Goal: Task Accomplishment & Management: Use online tool/utility

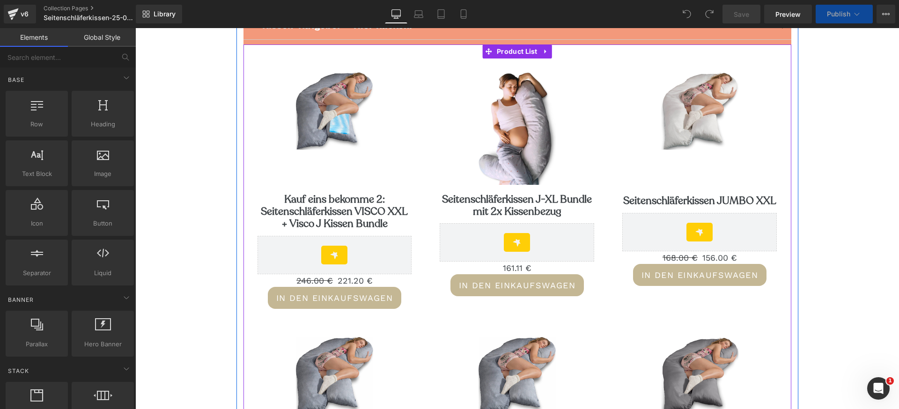
scroll to position [138, 0]
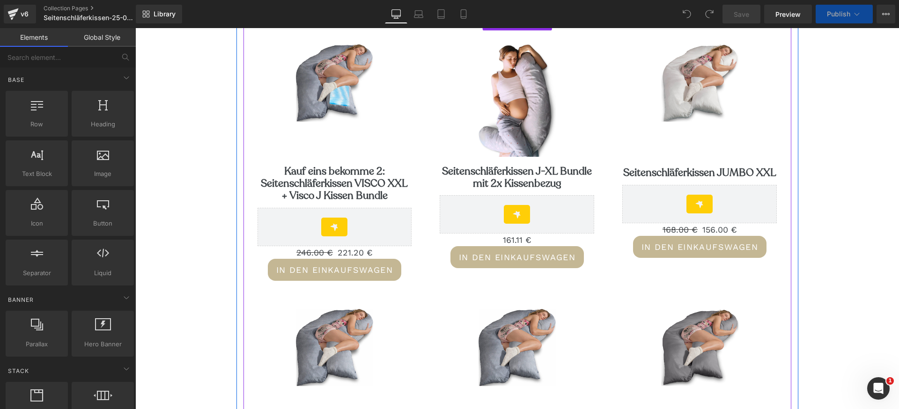
click at [501, 260] on div "In den Einkaufswagen (P) Cart Button" at bounding box center [517, 257] width 155 height 22
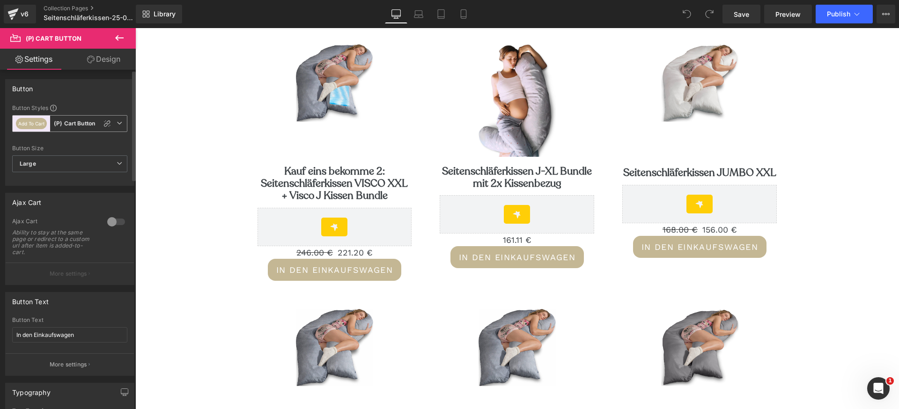
click at [76, 125] on b "(P) Cart Button" at bounding box center [74, 124] width 41 height 8
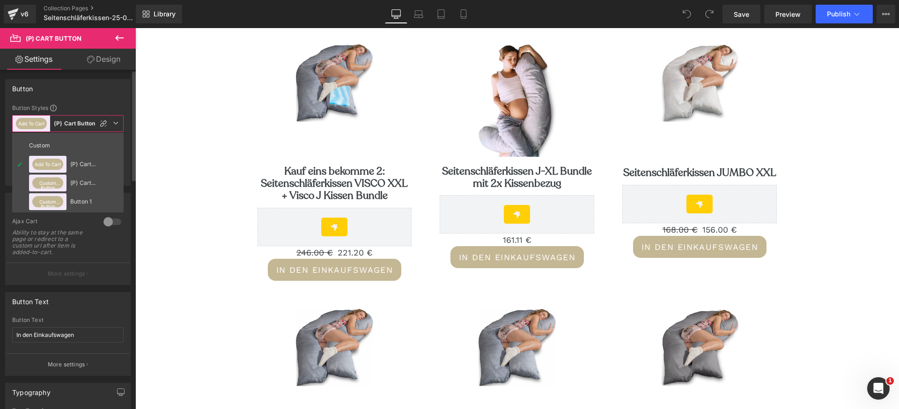
click at [76, 125] on b "(P) Cart Button" at bounding box center [74, 124] width 41 height 8
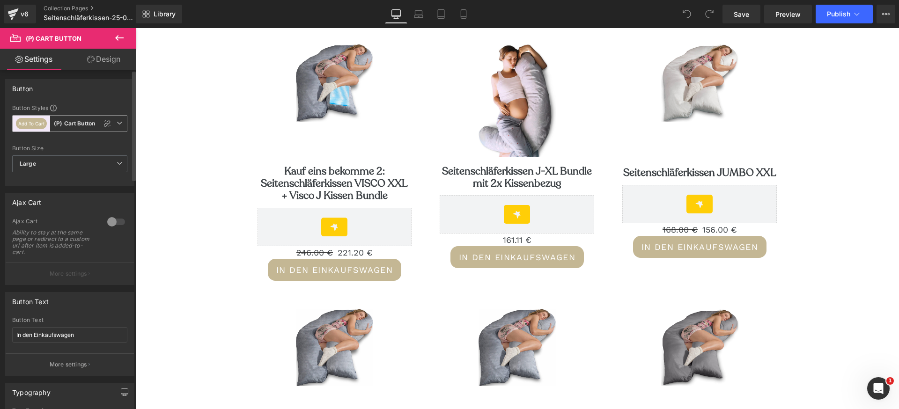
click at [76, 125] on b "(P) Cart Button" at bounding box center [74, 124] width 41 height 8
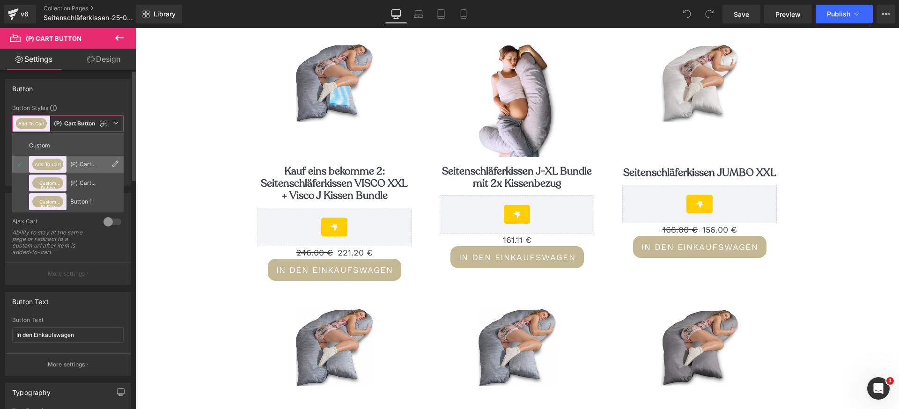
click at [114, 163] on icon at bounding box center [114, 163] width 7 height 7
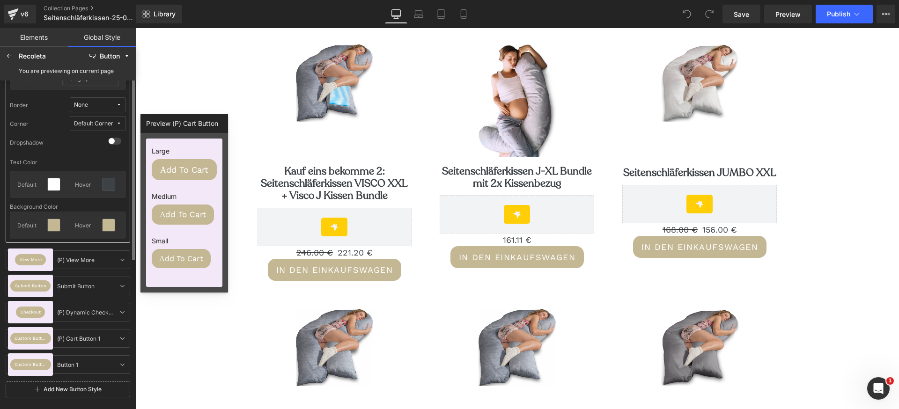
scroll to position [0, 0]
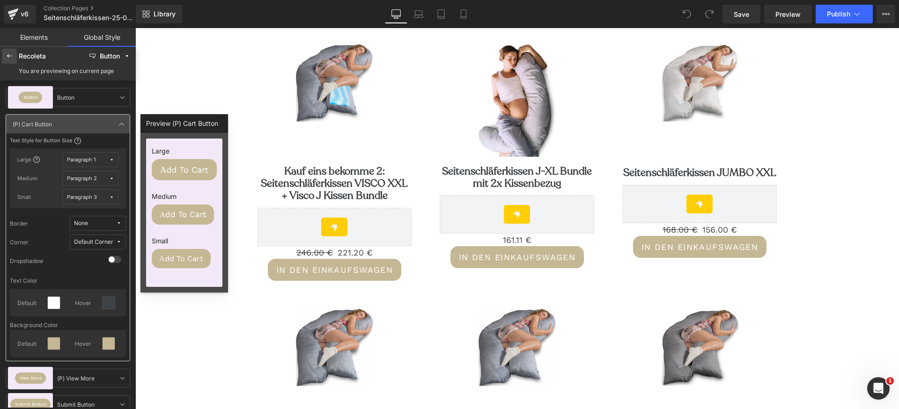
click at [2, 57] on div at bounding box center [9, 56] width 15 height 15
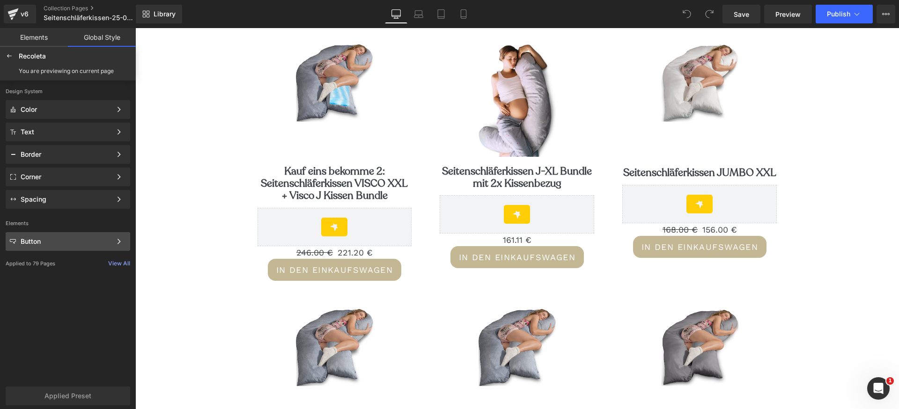
click at [69, 242] on div "Button" at bounding box center [66, 241] width 91 height 7
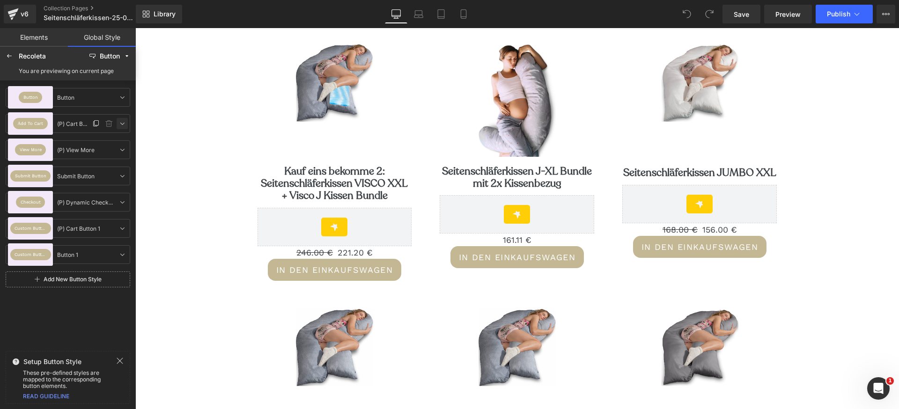
click at [121, 125] on icon at bounding box center [121, 123] width 7 height 7
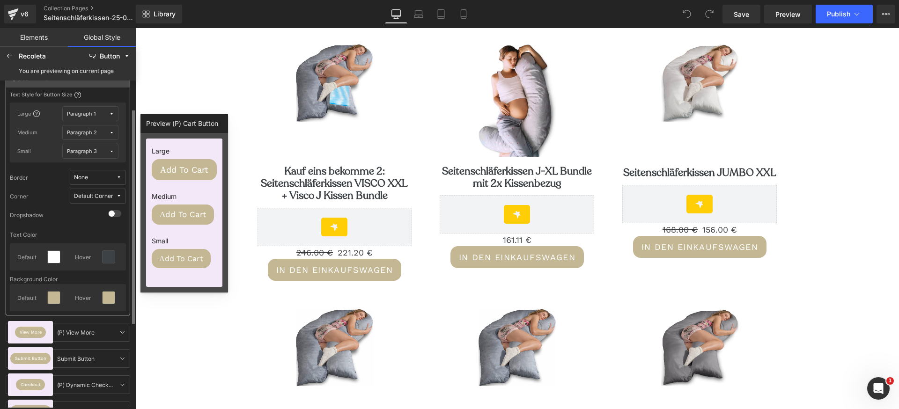
scroll to position [44, 0]
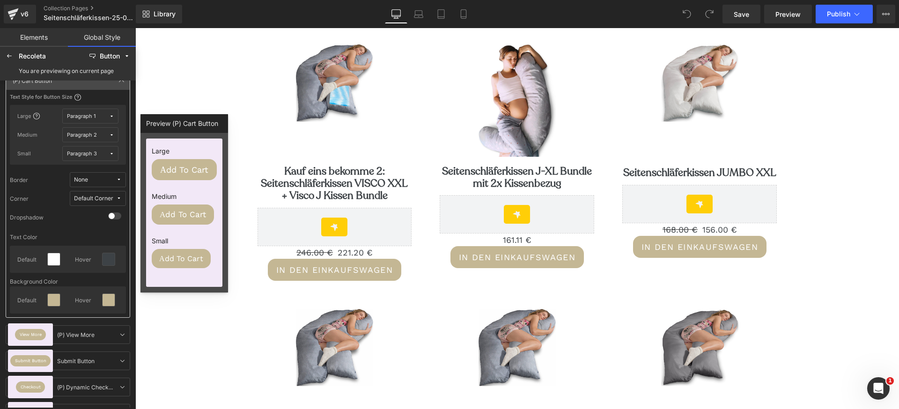
click at [191, 26] on div "Library Desktop Desktop Laptop Tablet Mobile Save Preview Publish Scheduled Vie…" at bounding box center [517, 14] width 763 height 28
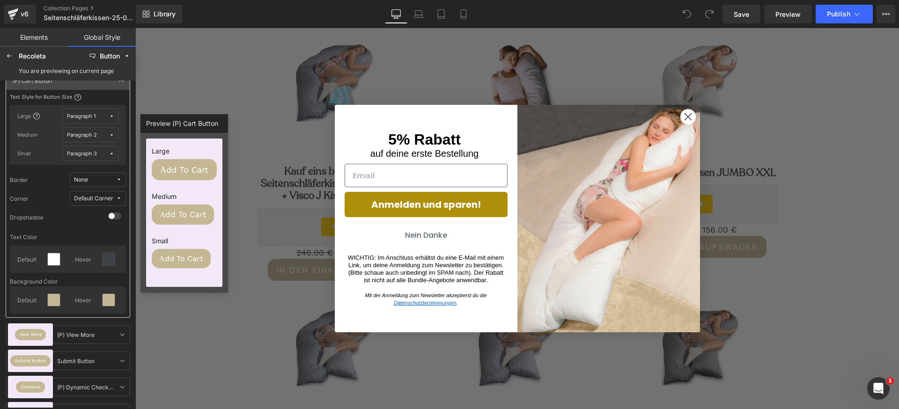
click at [689, 119] on circle "Close dialog" at bounding box center [687, 116] width 15 height 15
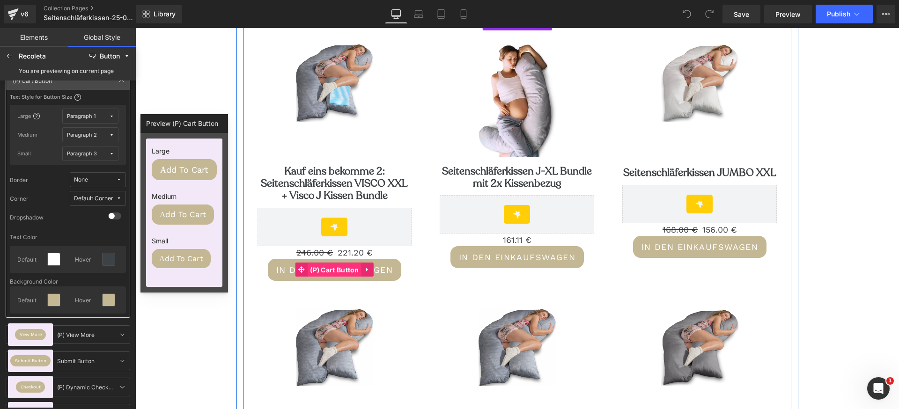
click at [356, 263] on span "(P) Cart Button" at bounding box center [335, 270] width 54 height 14
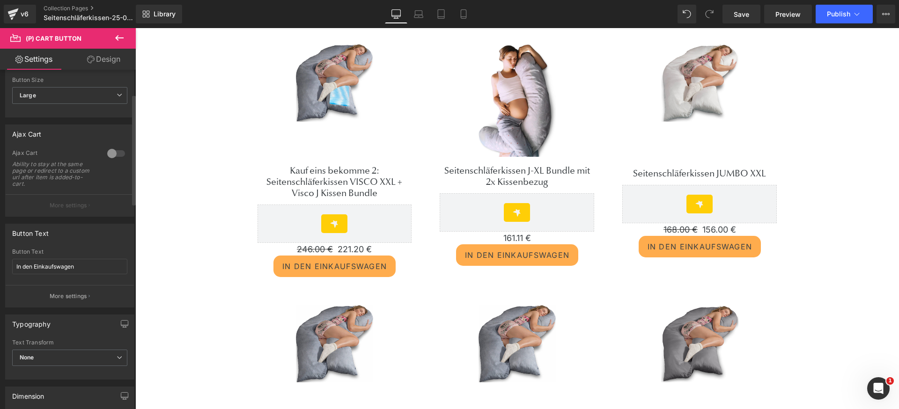
scroll to position [103, 0]
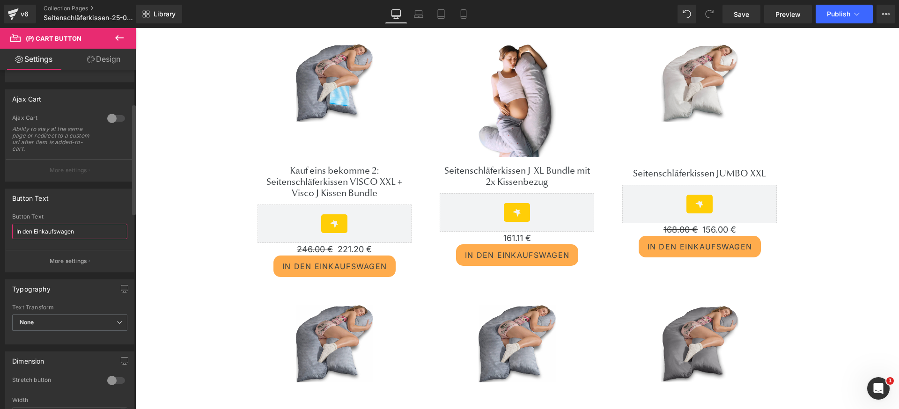
click at [60, 234] on input "In den Einkaufswagen" at bounding box center [69, 231] width 115 height 15
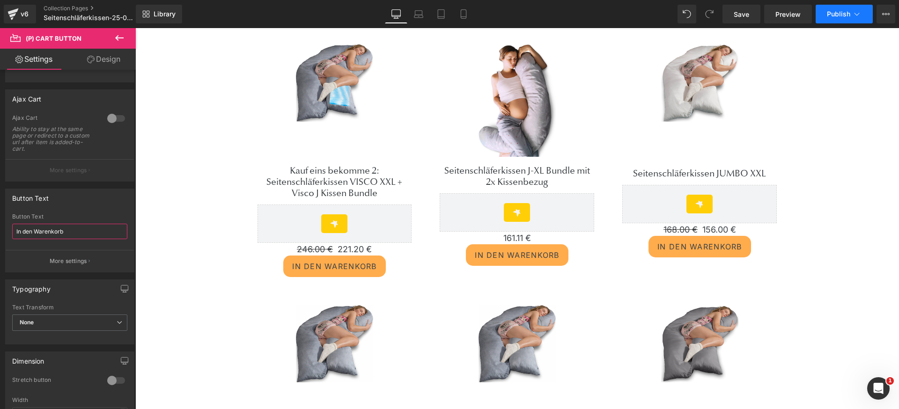
type input "In den Warenkorb"
click at [841, 15] on span "Publish" at bounding box center [838, 13] width 23 height 7
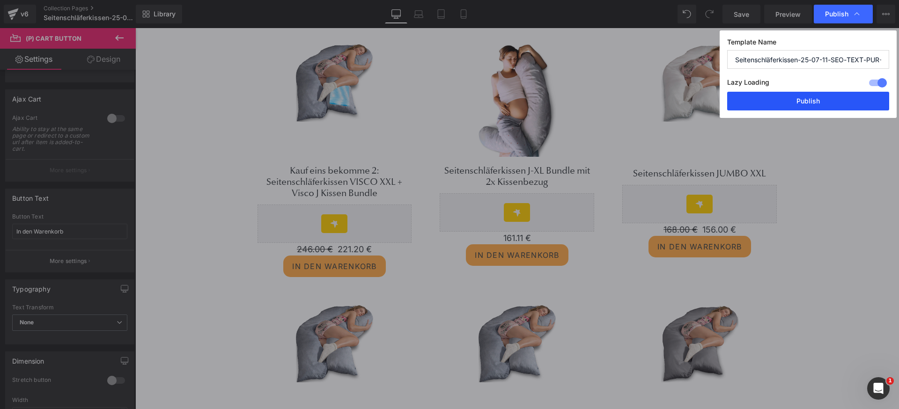
click at [798, 103] on button "Publish" at bounding box center [808, 101] width 162 height 19
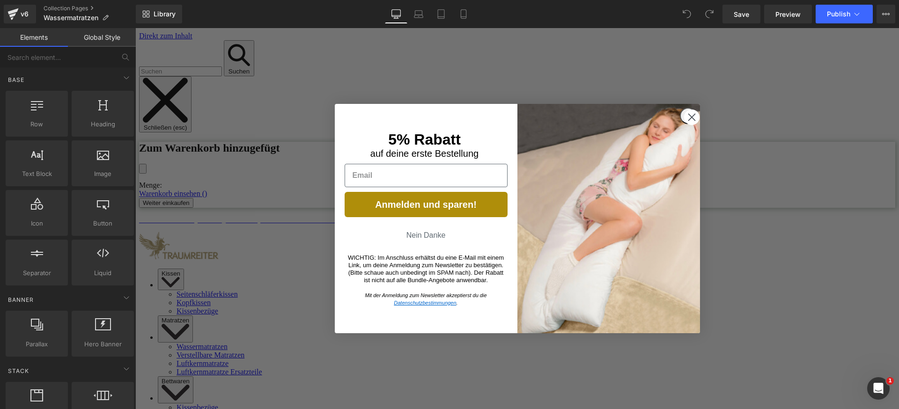
click at [688, 118] on icon "Close dialog" at bounding box center [691, 117] width 7 height 7
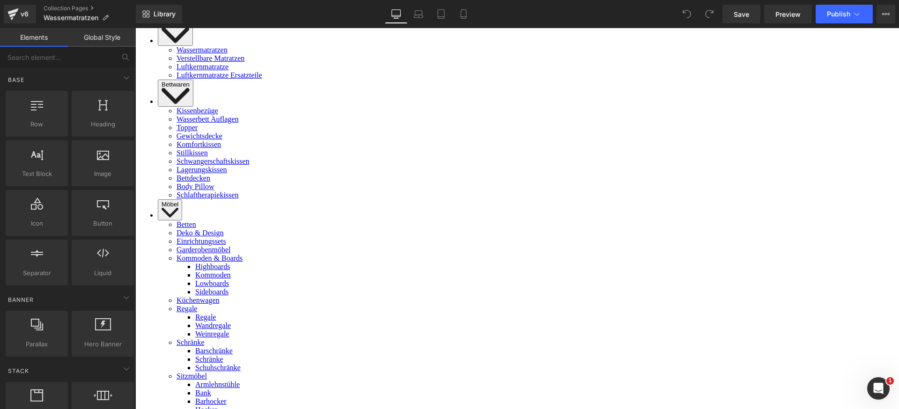
scroll to position [309, 0]
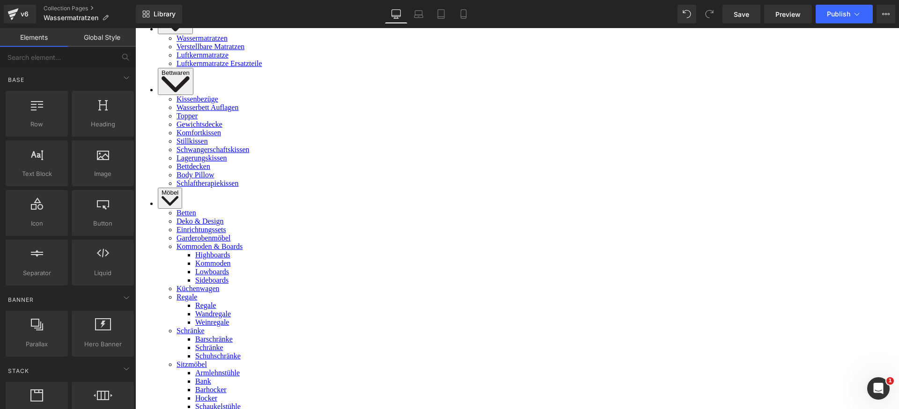
click at [135, 28] on span "(P) Cart Button" at bounding box center [135, 28] width 0 height 0
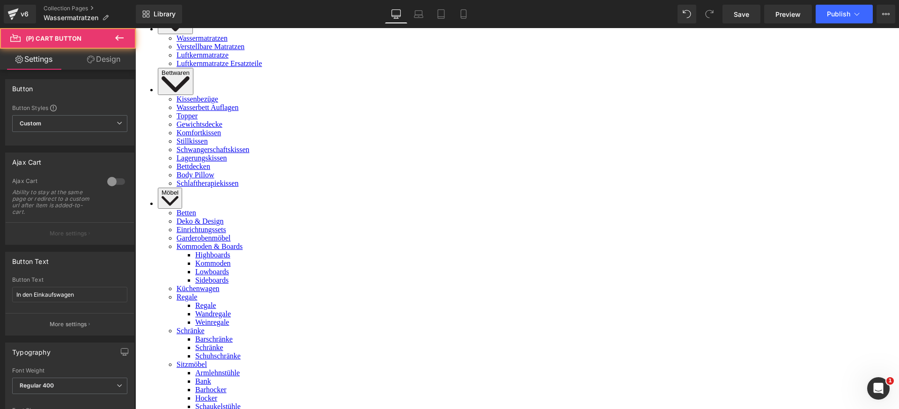
click at [135, 28] on icon at bounding box center [135, 28] width 0 height 0
click at [135, 28] on span "(P) Cart Button" at bounding box center [135, 28] width 0 height 0
click at [51, 297] on input "In den Einkaufswagen" at bounding box center [69, 294] width 115 height 15
click at [31, 299] on input "In den Warenkorb" at bounding box center [69, 294] width 115 height 15
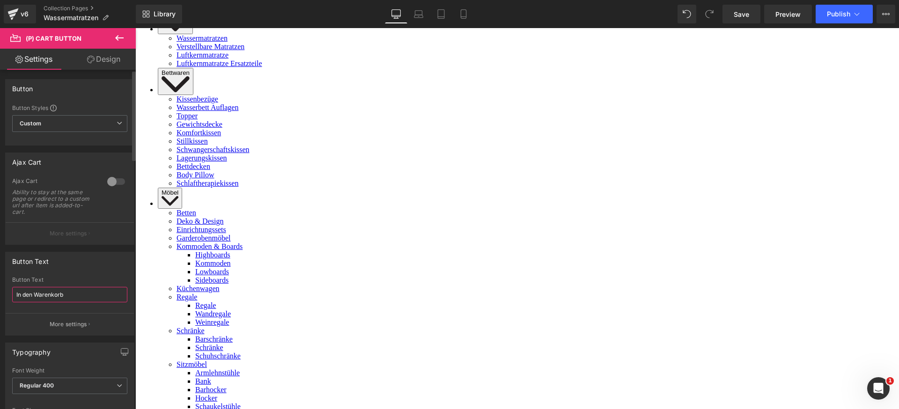
click at [31, 299] on input "In den Warenkorb" at bounding box center [69, 294] width 115 height 15
type input "In den Warenkorb"
click at [837, 17] on span "Publish" at bounding box center [838, 13] width 23 height 7
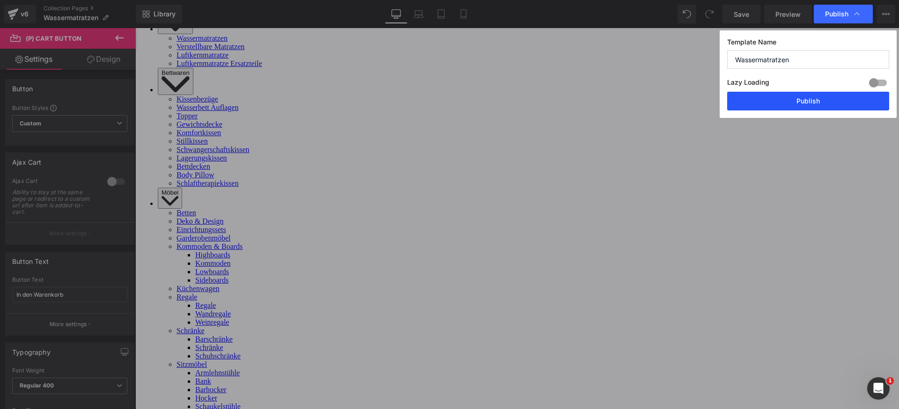
click at [808, 101] on button "Publish" at bounding box center [808, 101] width 162 height 19
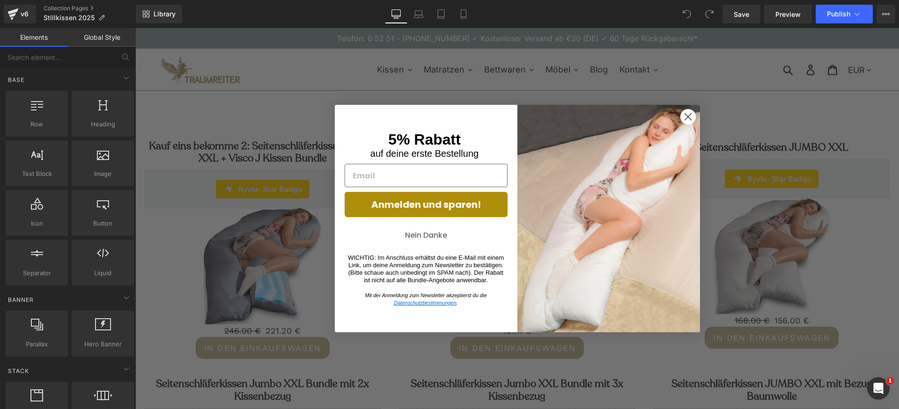
click at [685, 121] on circle "Close dialog" at bounding box center [687, 116] width 15 height 15
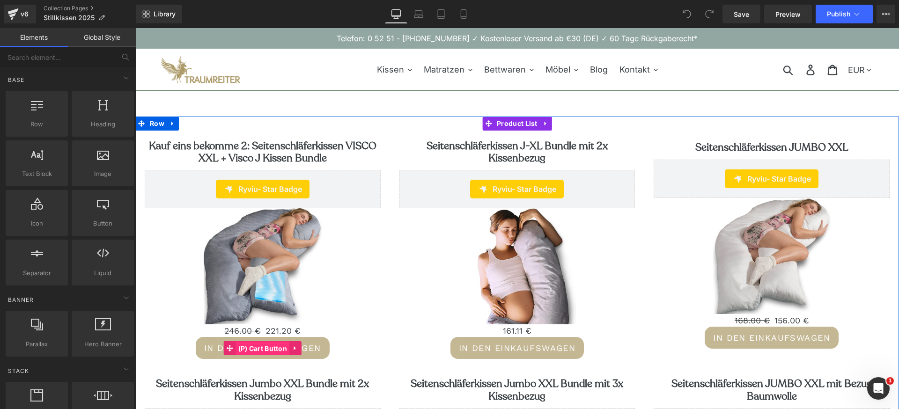
click at [241, 349] on span "(P) Cart Button" at bounding box center [263, 349] width 54 height 14
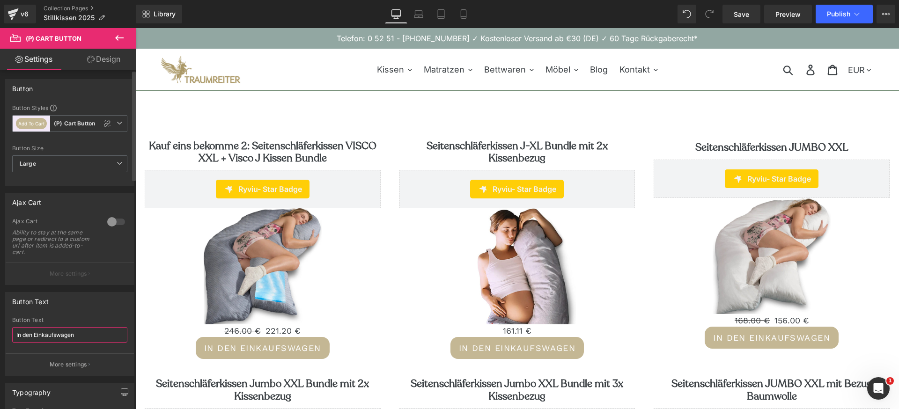
click at [57, 336] on input "In den Einkaufswagen" at bounding box center [69, 334] width 115 height 15
paste input "Warenkorb"
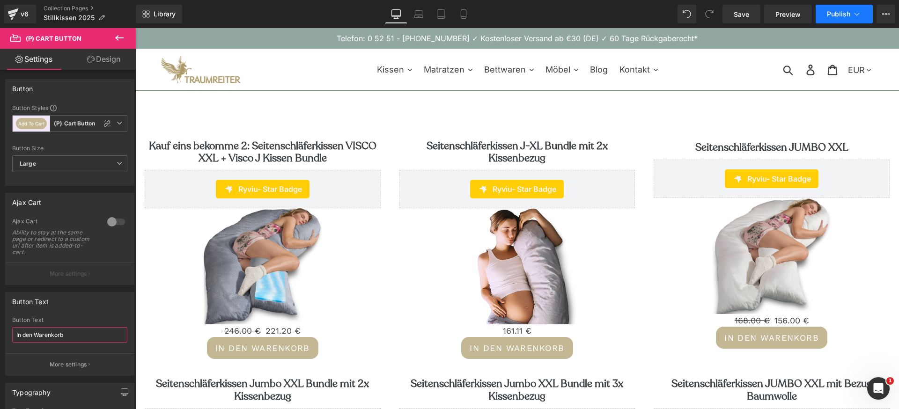
type input "In den Warenkorb"
click at [841, 11] on span "Publish" at bounding box center [838, 13] width 23 height 7
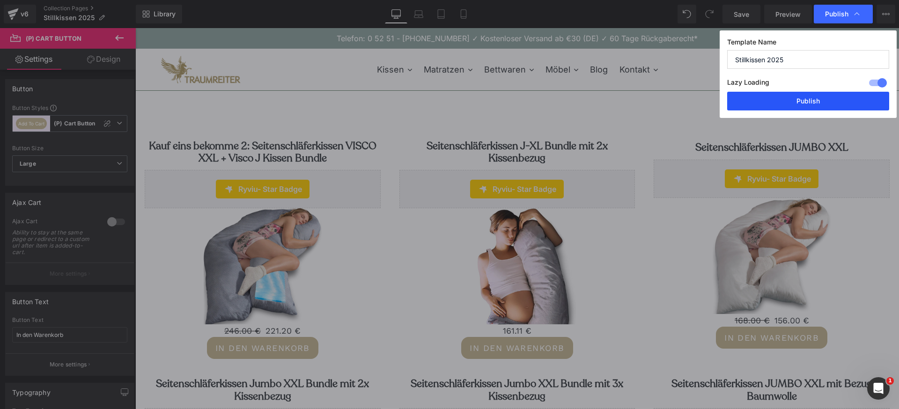
click at [795, 92] on button "Publish" at bounding box center [808, 101] width 162 height 19
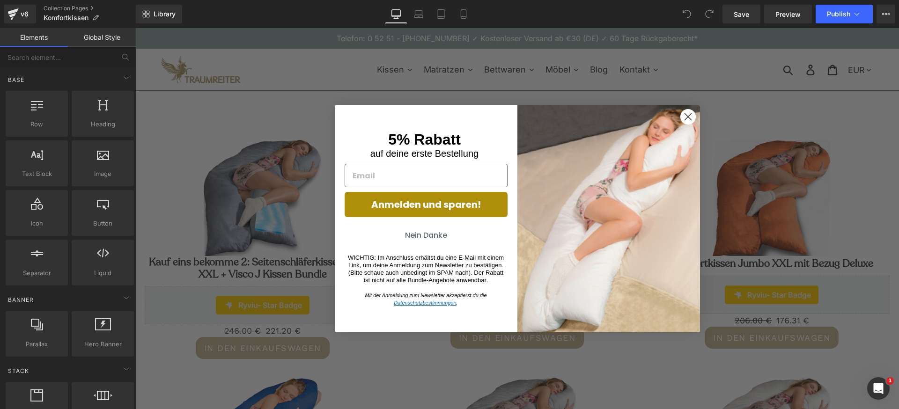
click at [690, 117] on circle "Close dialog" at bounding box center [687, 116] width 15 height 15
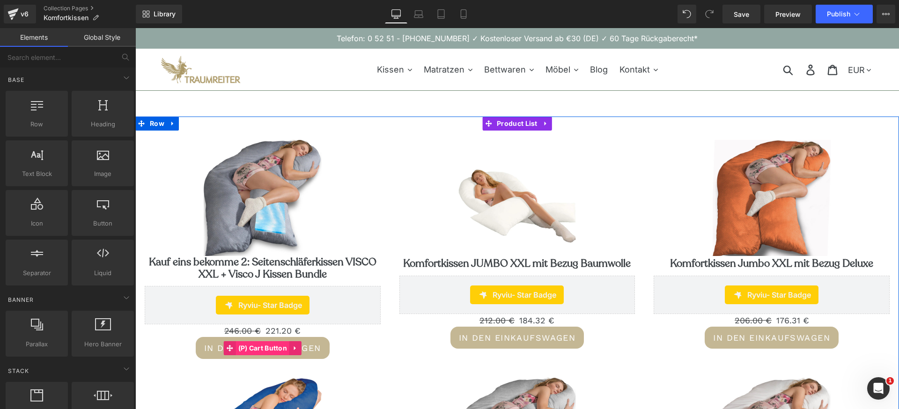
click at [271, 349] on span "(P) Cart Button" at bounding box center [263, 348] width 54 height 14
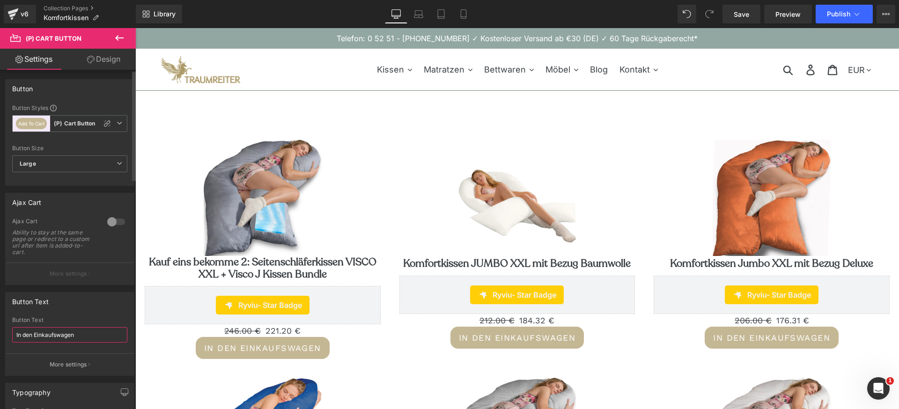
click at [74, 332] on input "In den Einkaufswagen" at bounding box center [69, 334] width 115 height 15
paste input "Warenkorb"
type input "In den Warenkorb"
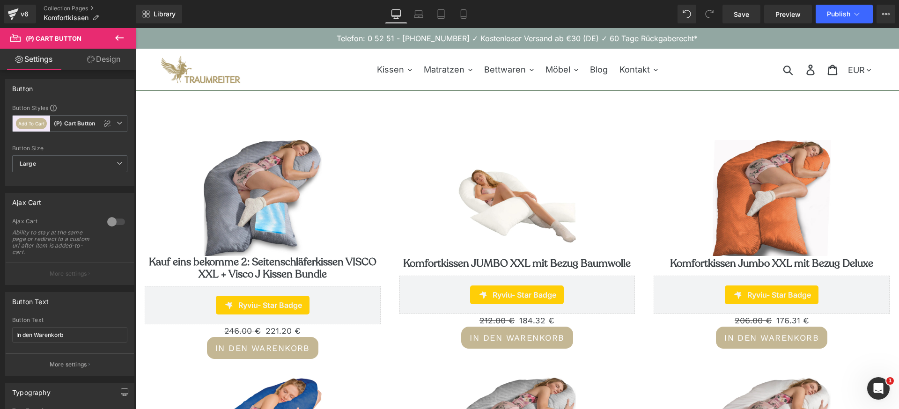
click at [847, 1] on div "Library Desktop Desktop Laptop Tablet Mobile Save Preview Publish Scheduled Vie…" at bounding box center [517, 14] width 763 height 28
click at [843, 13] on span "Publish" at bounding box center [838, 13] width 23 height 7
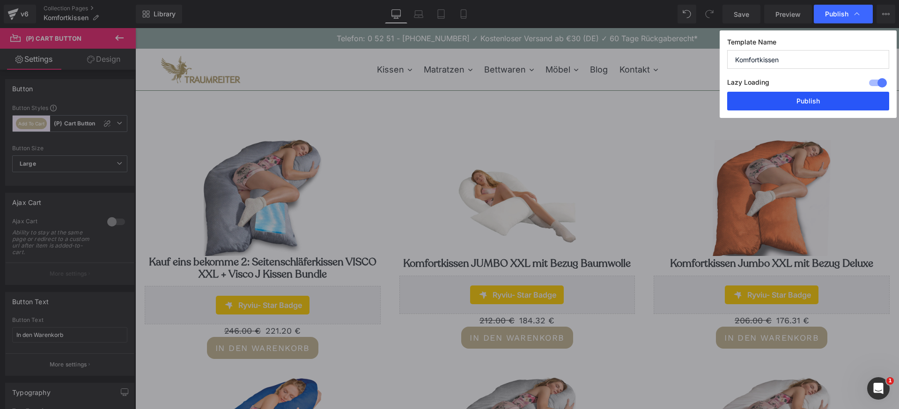
click at [809, 105] on button "Publish" at bounding box center [808, 101] width 162 height 19
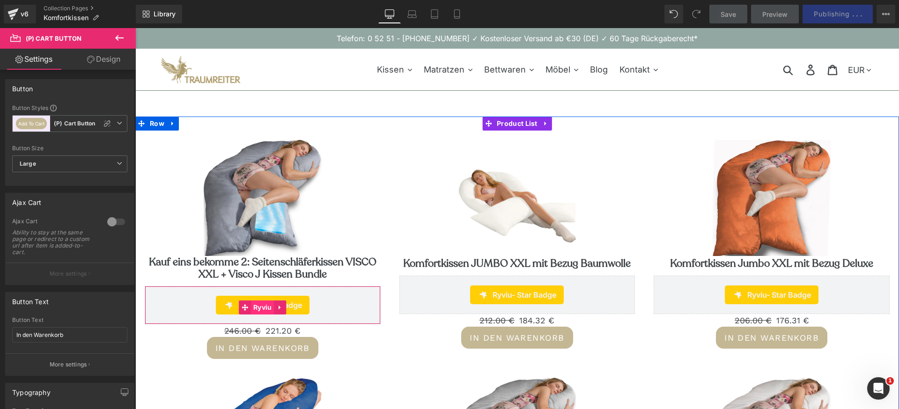
click at [268, 306] on span "Ryviu" at bounding box center [262, 308] width 23 height 14
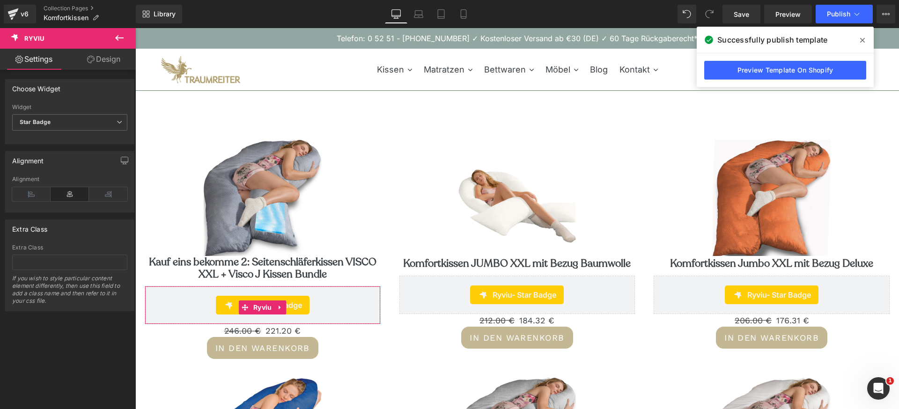
click at [106, 66] on link "Design" at bounding box center [104, 59] width 68 height 21
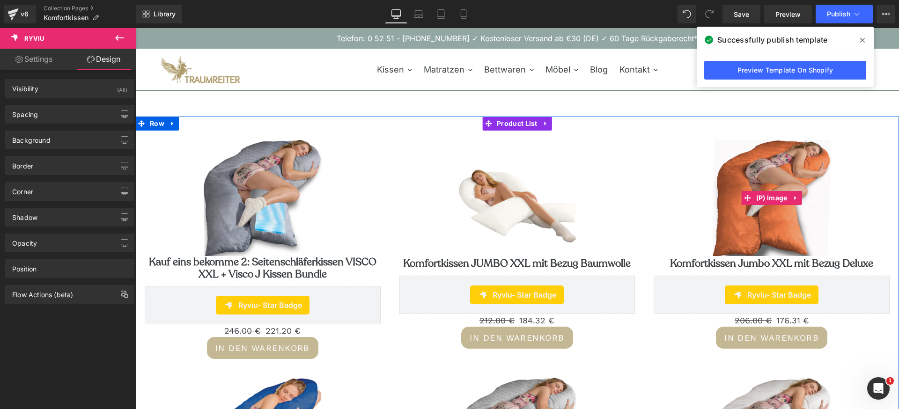
click at [659, 168] on link "Sale Off" at bounding box center [772, 198] width 236 height 116
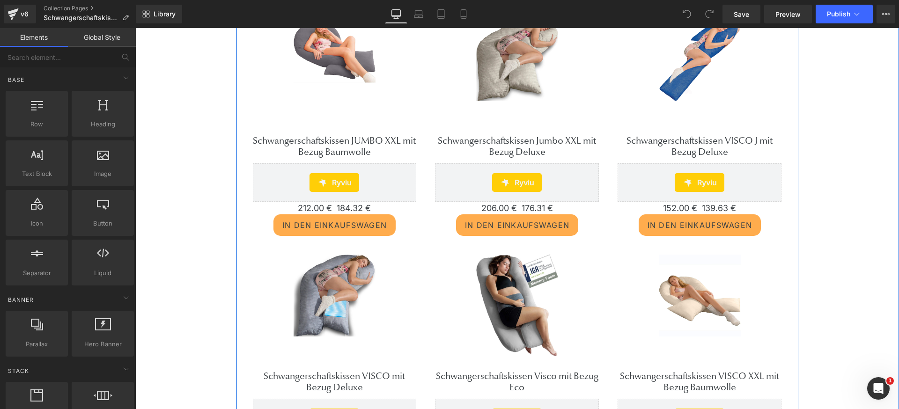
scroll to position [193, 0]
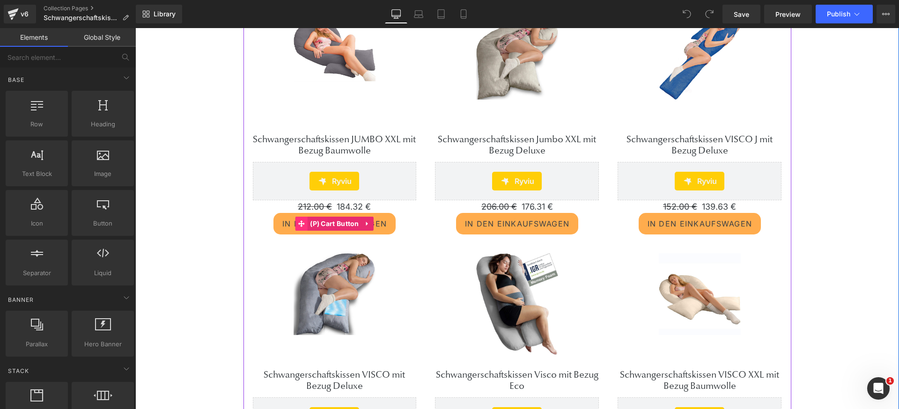
click at [306, 225] on span at bounding box center [301, 224] width 12 height 14
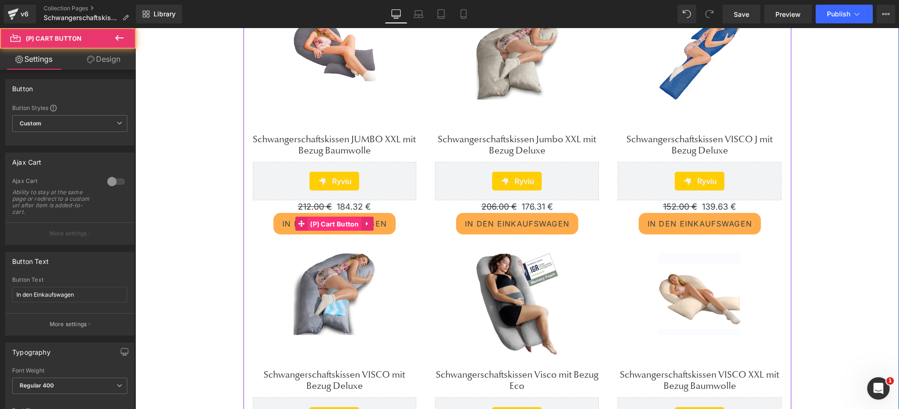
click at [343, 225] on span "(P) Cart Button" at bounding box center [335, 224] width 54 height 14
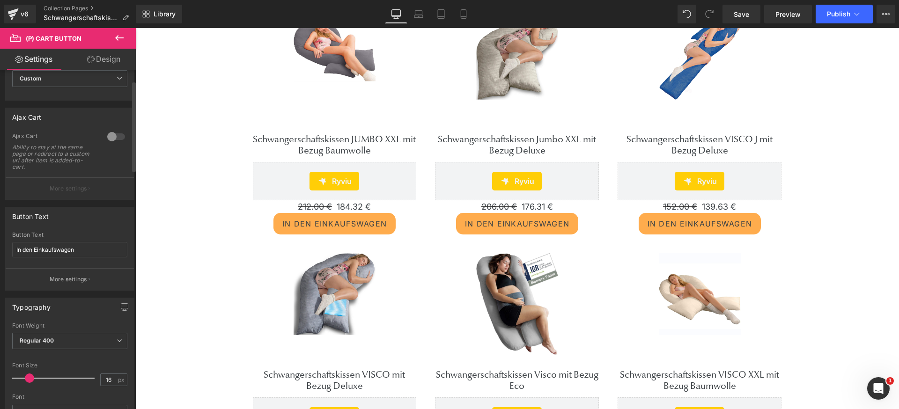
scroll to position [55, 0]
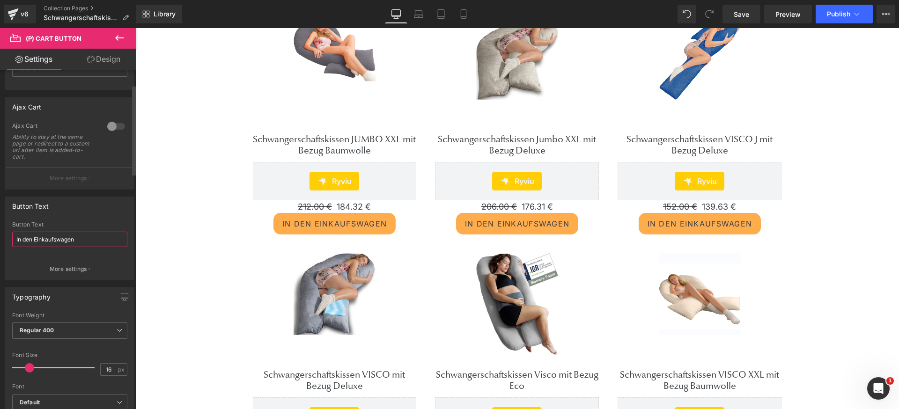
click at [49, 238] on input "In den Einkaufswagen" at bounding box center [69, 239] width 115 height 15
paste input "Warenkorb"
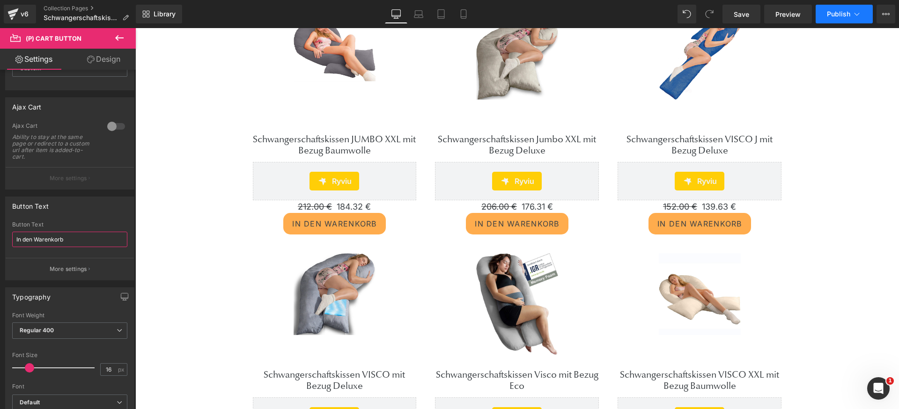
type input "In den Warenkorb"
click at [841, 19] on button "Publish" at bounding box center [844, 14] width 57 height 19
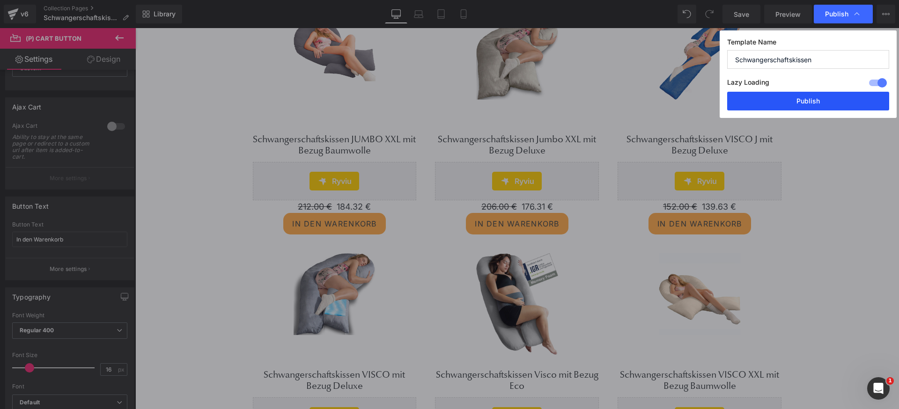
click at [787, 99] on button "Publish" at bounding box center [808, 101] width 162 height 19
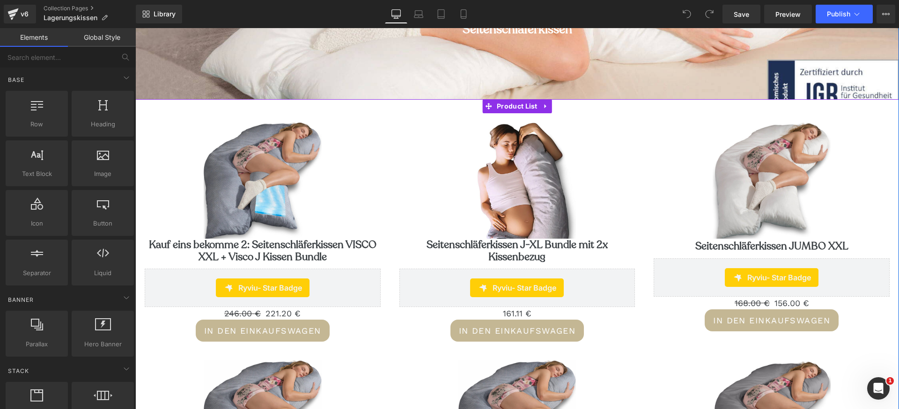
scroll to position [257, 0]
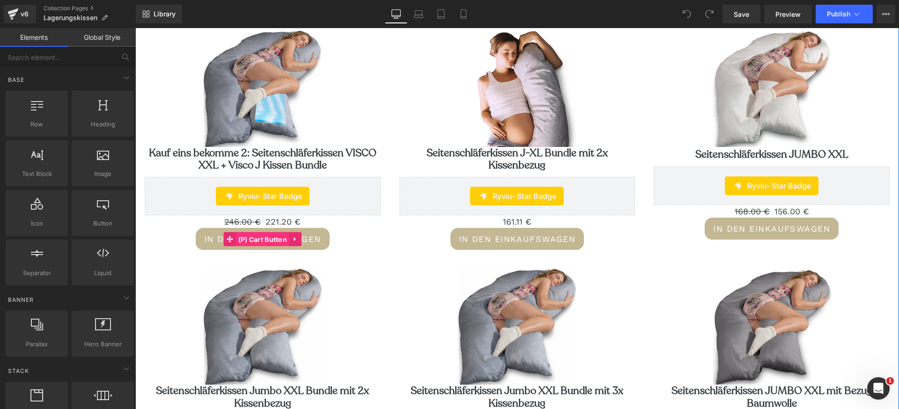
click at [273, 245] on span "(P) Cart Button" at bounding box center [263, 240] width 54 height 14
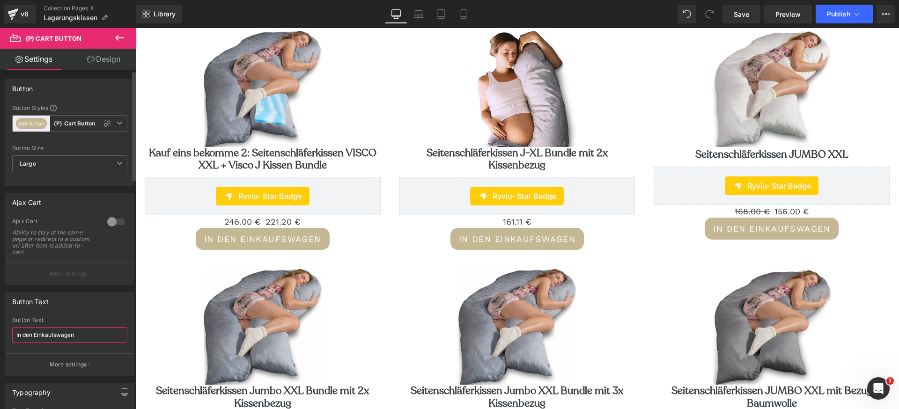
click at [75, 335] on input "In den Einkaufswagen" at bounding box center [69, 334] width 115 height 15
paste input "Warenkorb"
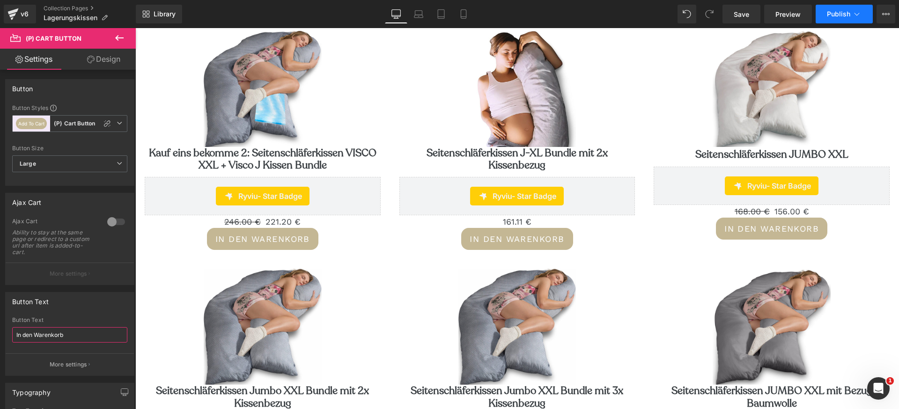
type input "In den Warenkorb"
click at [846, 14] on span "Publish" at bounding box center [838, 13] width 23 height 7
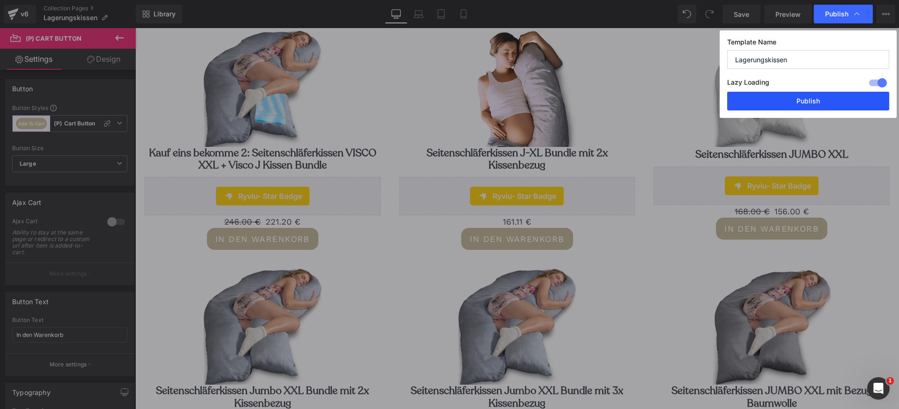
click at [802, 102] on button "Publish" at bounding box center [808, 101] width 162 height 19
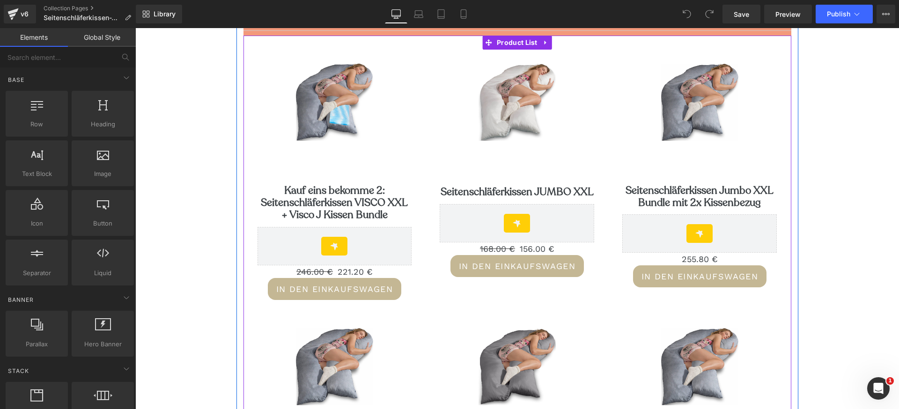
scroll to position [145, 0]
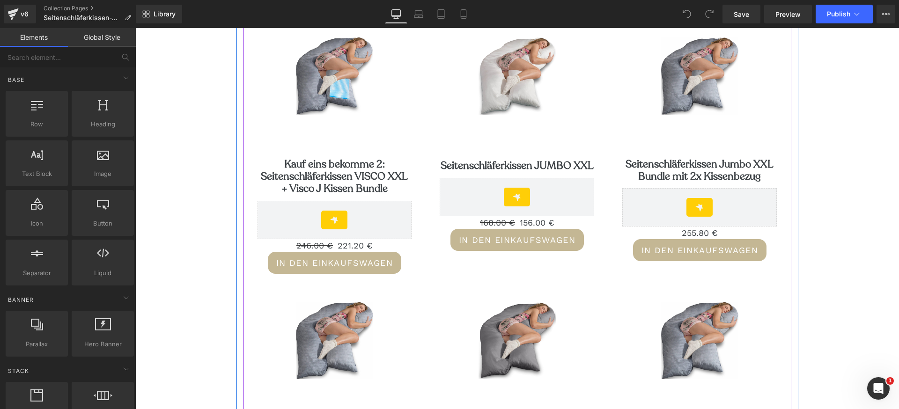
click at [342, 260] on div "In den Einkaufswagen (P) Cart Button" at bounding box center [335, 263] width 155 height 22
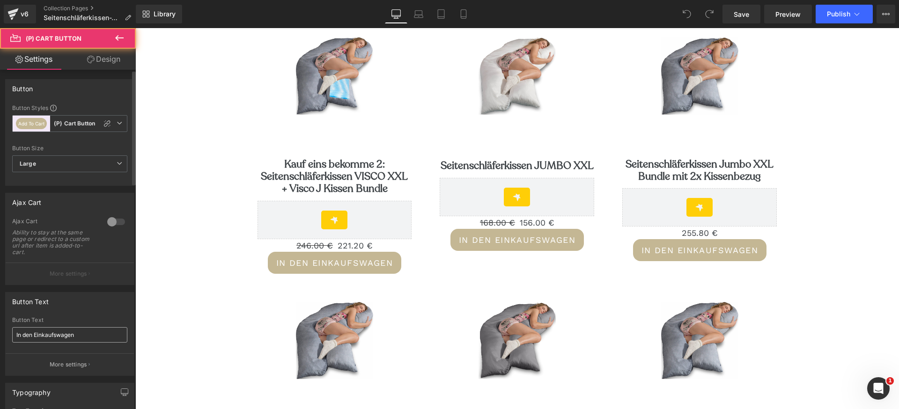
click at [38, 336] on input "In den Einkaufswagen" at bounding box center [69, 334] width 115 height 15
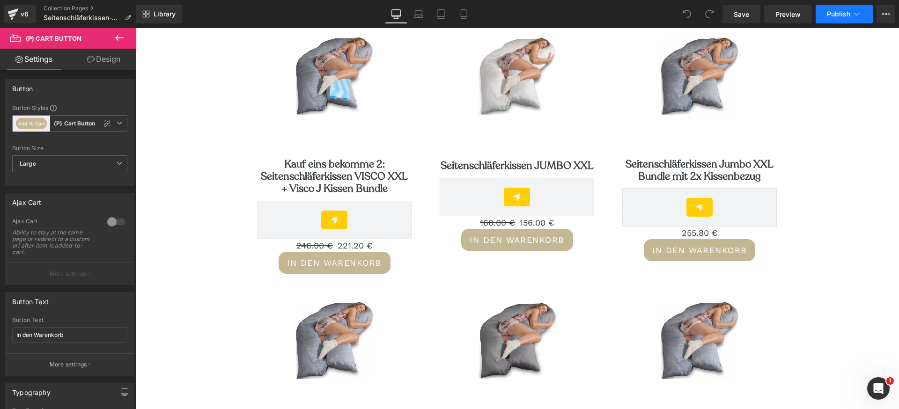
type input "In den Warenkorb"
click at [840, 20] on button "Publish" at bounding box center [844, 14] width 57 height 19
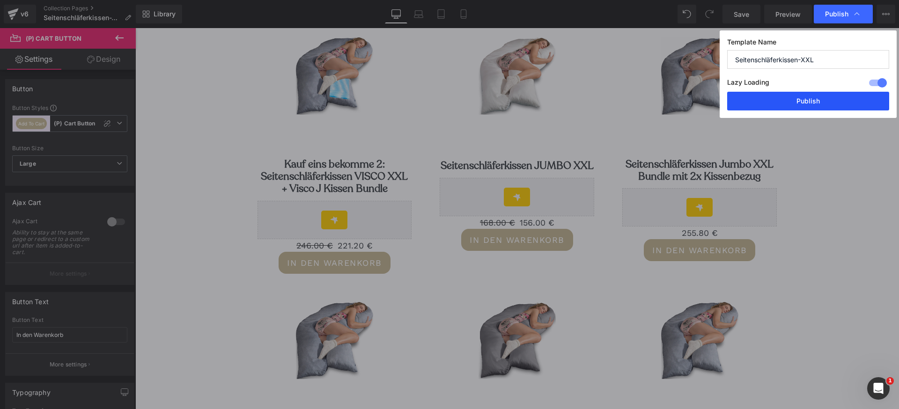
click at [817, 95] on button "Publish" at bounding box center [808, 101] width 162 height 19
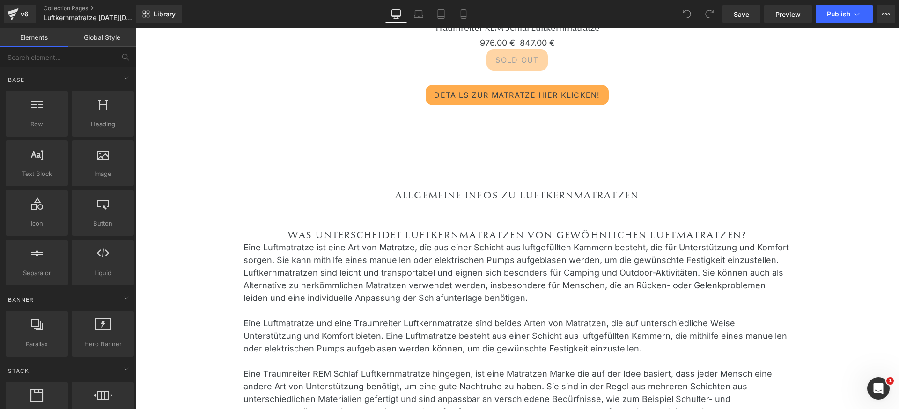
scroll to position [836, 0]
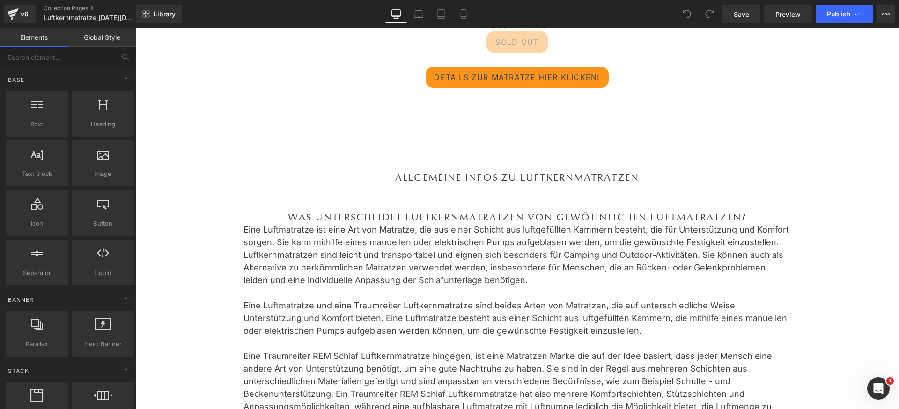
click at [509, 81] on div "Details zur Matratze hier klicken! Button" at bounding box center [517, 77] width 754 height 21
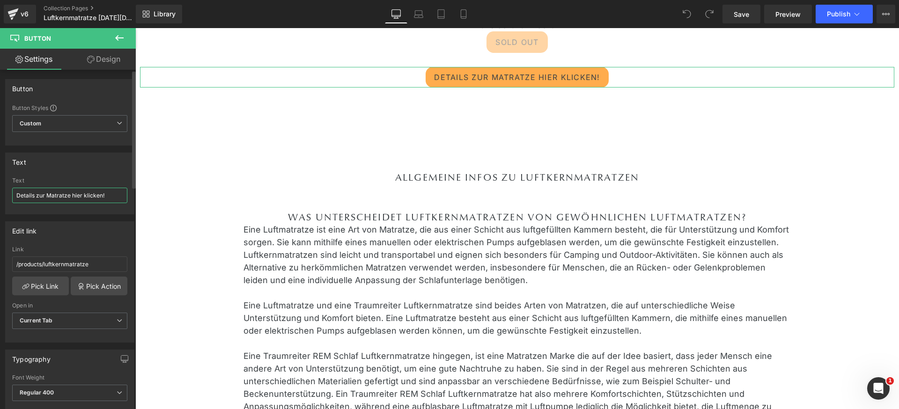
click at [71, 195] on input "Details zur Matratze hier klicken!" at bounding box center [69, 195] width 115 height 15
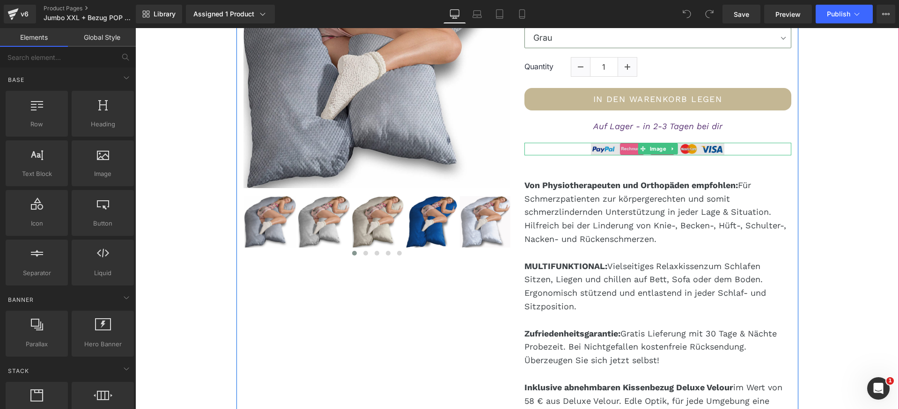
scroll to position [224, 0]
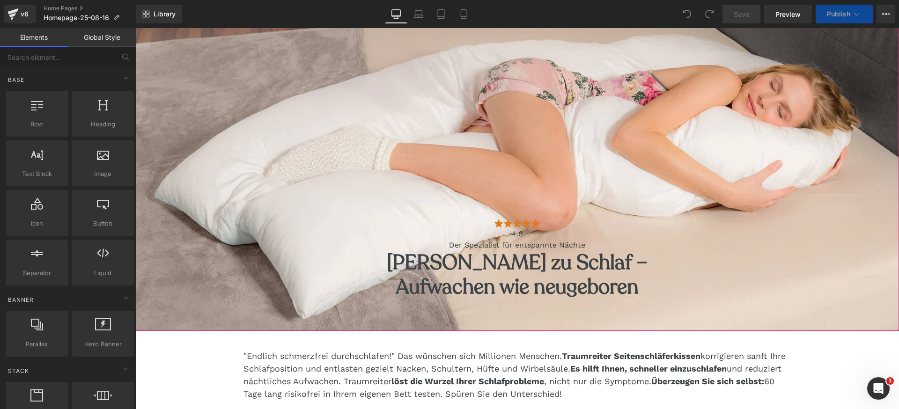
click at [564, 171] on div "Image 4.8 Text Block Der Spezialist für entspannte Nächte Text Block Von Schmer…" at bounding box center [517, 172] width 764 height 318
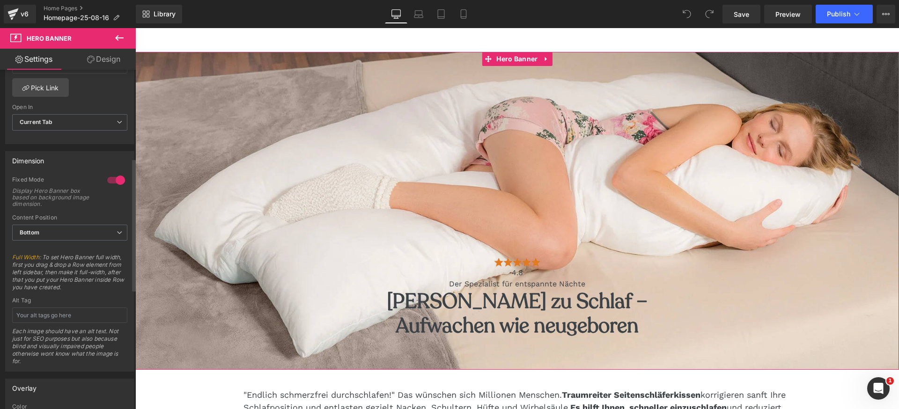
scroll to position [143, 0]
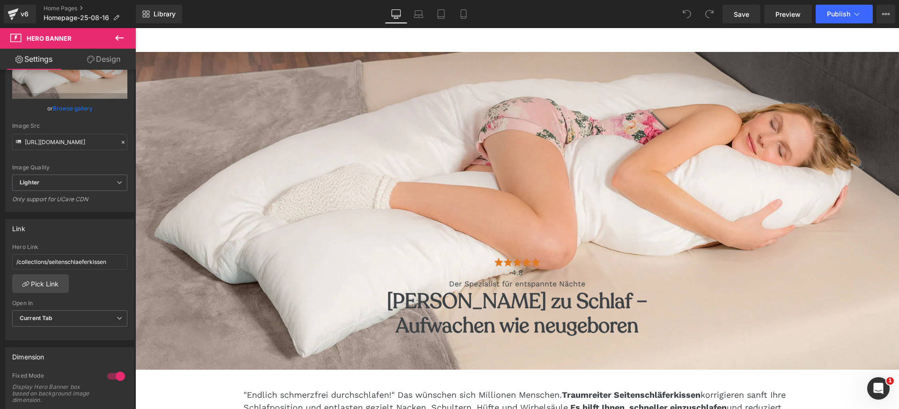
click at [117, 42] on icon at bounding box center [119, 37] width 11 height 11
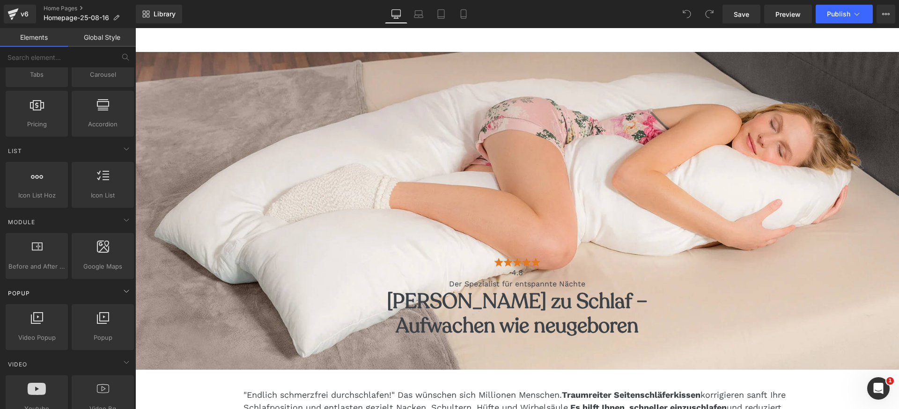
scroll to position [0, 0]
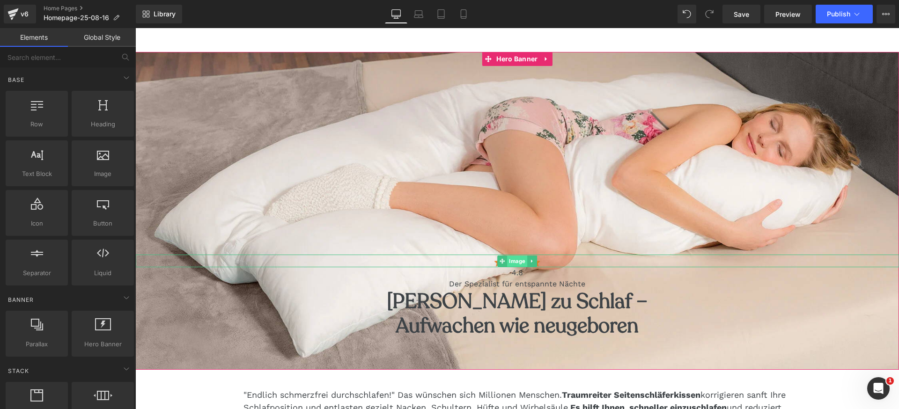
click at [516, 262] on span "Image" at bounding box center [517, 261] width 20 height 11
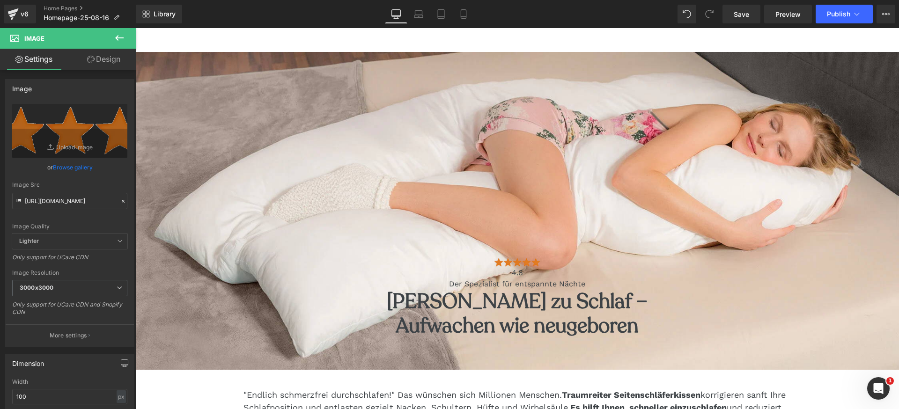
click at [117, 40] on icon at bounding box center [119, 37] width 11 height 11
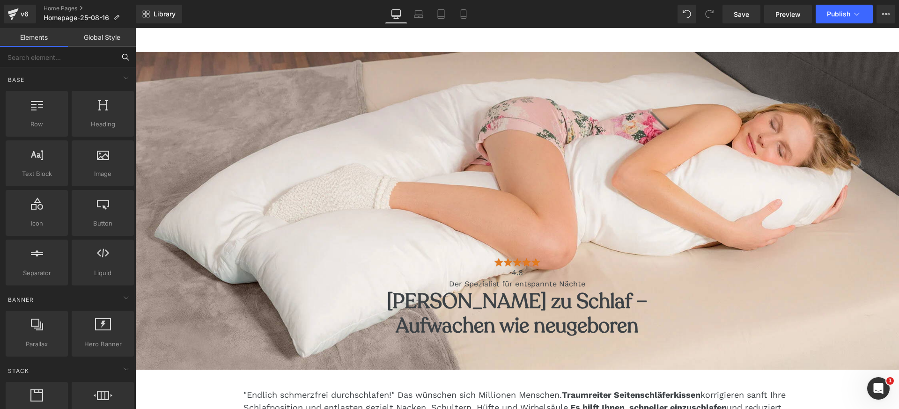
click at [46, 58] on input "text" at bounding box center [57, 57] width 115 height 21
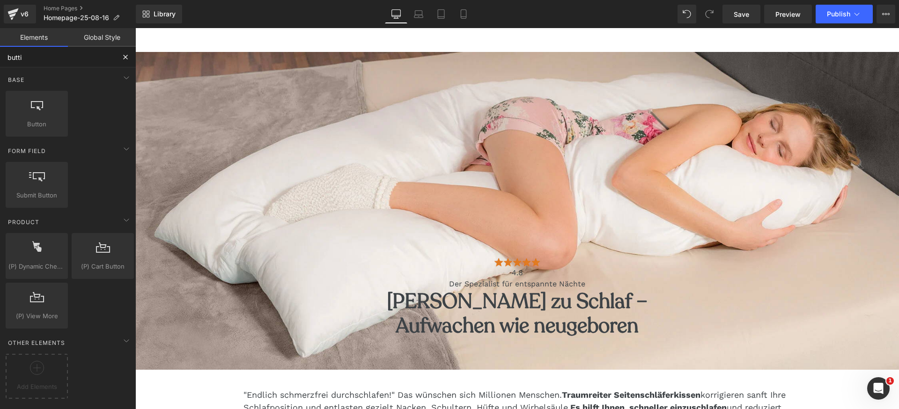
type input "buttio"
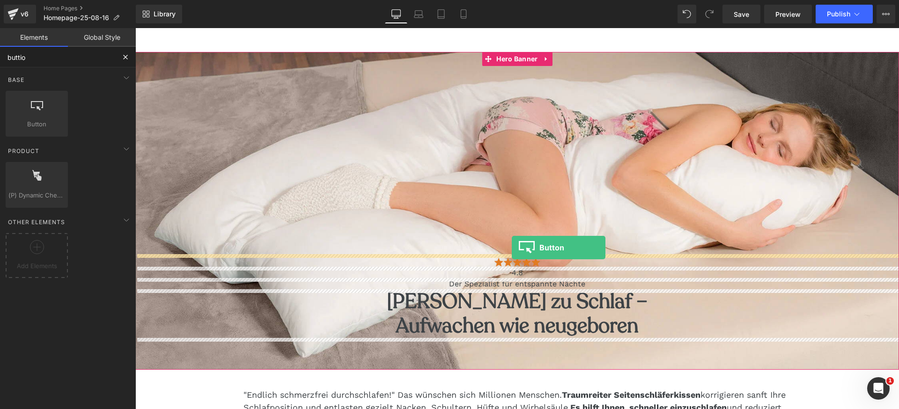
drag, startPoint x: 175, startPoint y: 140, endPoint x: 512, endPoint y: 248, distance: 353.8
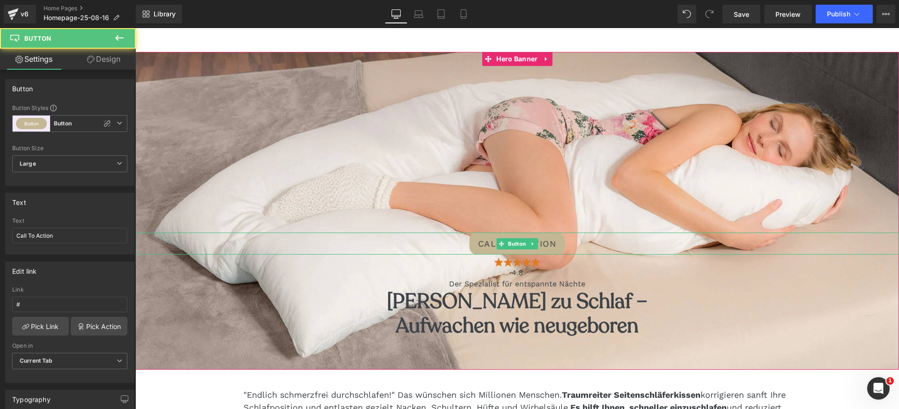
click at [479, 244] on span "Call To Action" at bounding box center [517, 243] width 78 height 13
click at [548, 243] on span "Call To Action" at bounding box center [517, 243] width 78 height 13
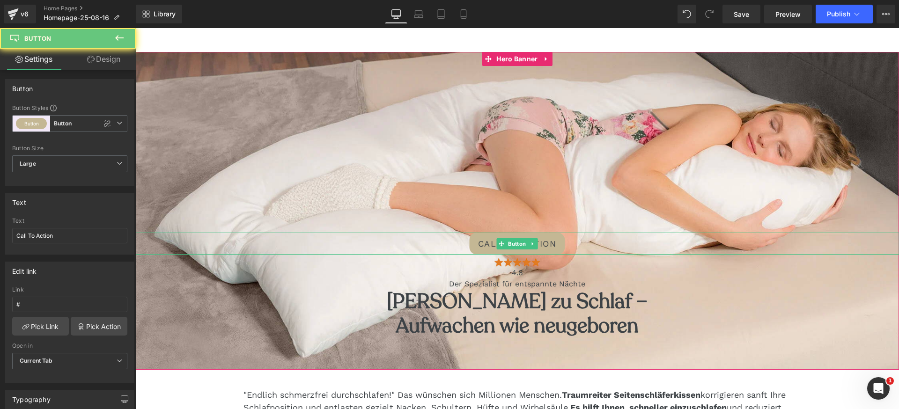
click at [548, 243] on span "Call To Action" at bounding box center [517, 243] width 78 height 13
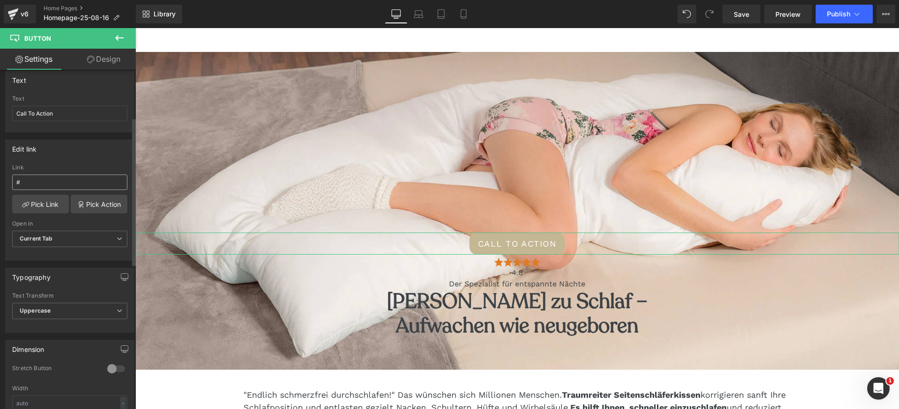
scroll to position [104, 0]
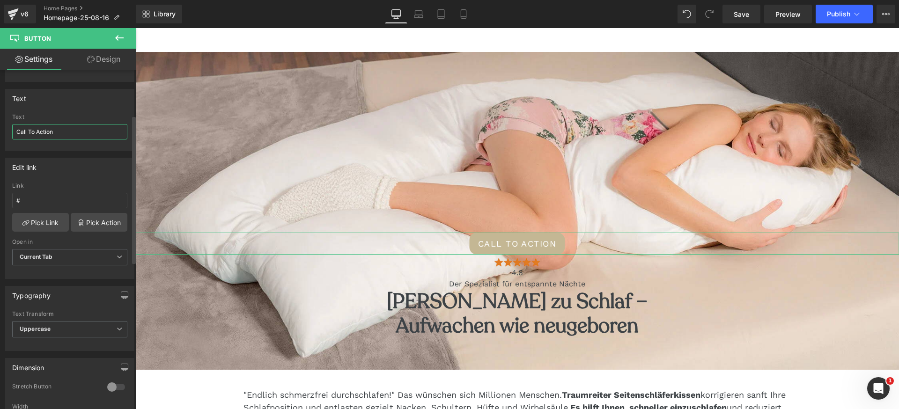
click at [46, 131] on input "Call To Action" at bounding box center [69, 131] width 115 height 15
type input "ZUM BESTSELLER"
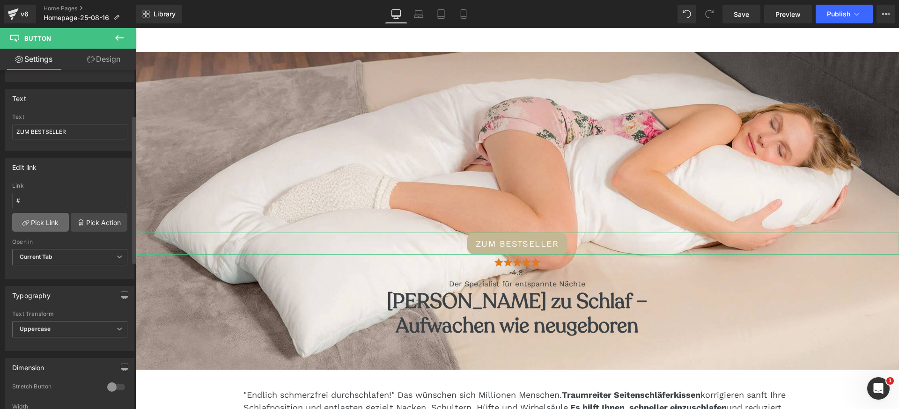
click at [47, 224] on link "Pick Link" at bounding box center [40, 222] width 57 height 19
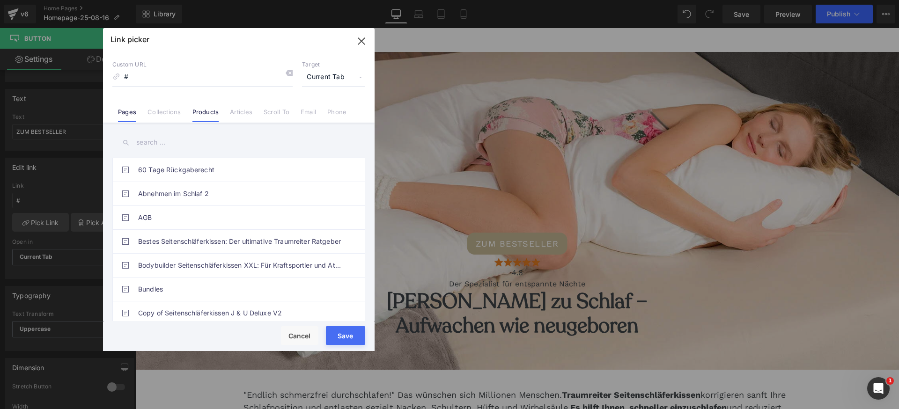
click at [210, 113] on link "Products" at bounding box center [205, 115] width 27 height 14
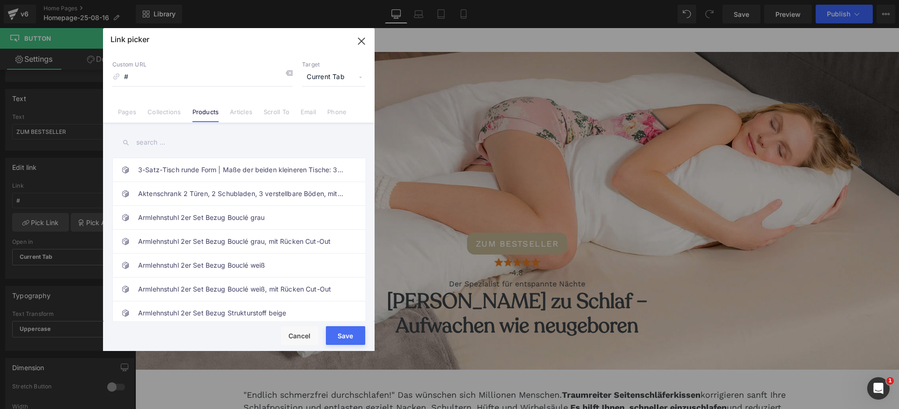
click at [165, 145] on input "text" at bounding box center [238, 142] width 253 height 21
paste input "Seitenschläferkissen VISCO XXL mit Bezug Deluxe"
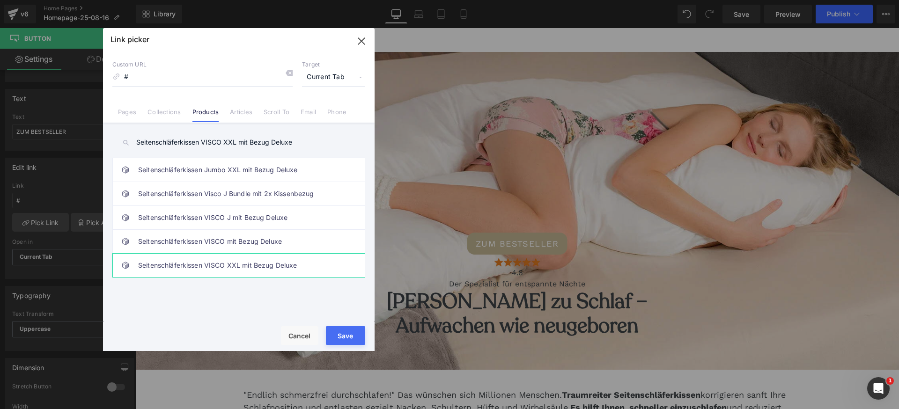
type input "Seitenschläferkissen VISCO XXL mit Bezug Deluxe"
click at [243, 265] on link "Seitenschläferkissen VISCO XXL mit Bezug Deluxe" at bounding box center [241, 265] width 206 height 23
click at [344, 336] on button "Save" at bounding box center [345, 335] width 39 height 19
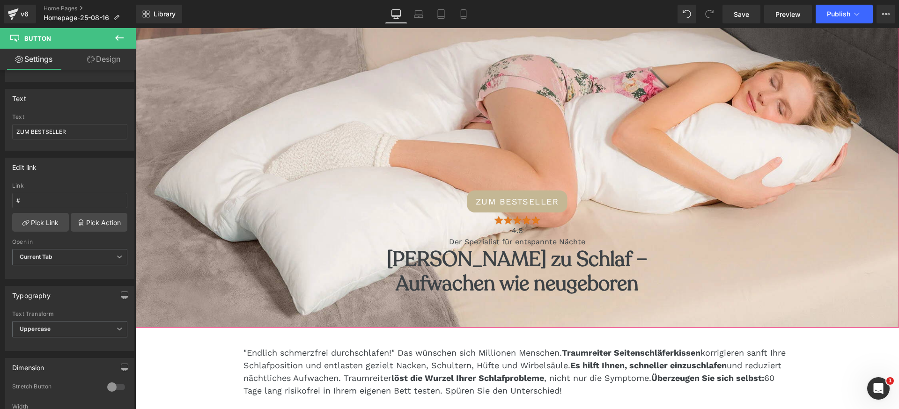
scroll to position [106, 0]
click at [462, 12] on icon at bounding box center [463, 13] width 9 height 9
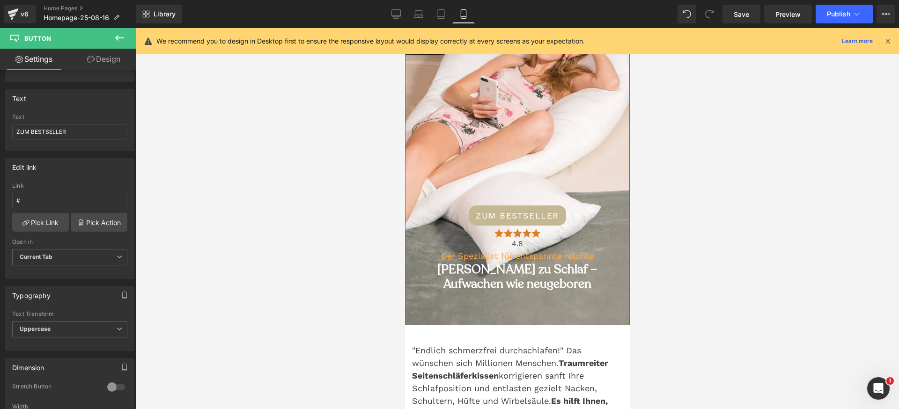
scroll to position [156, 0]
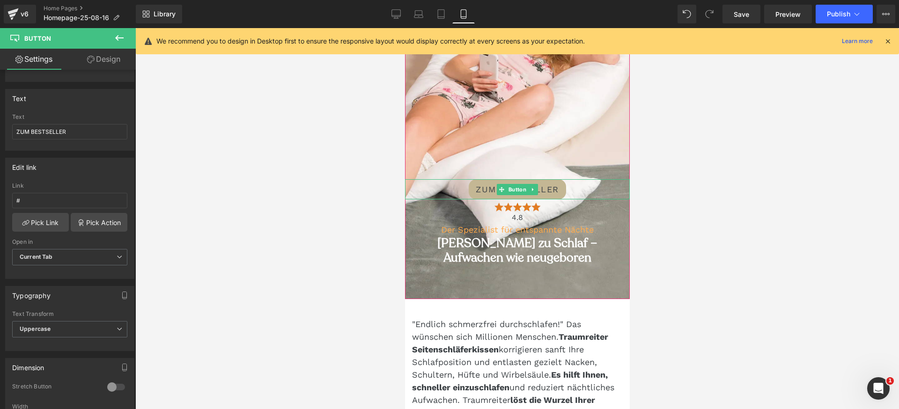
click at [546, 189] on span "ZUM BESTSELLER" at bounding box center [516, 189] width 83 height 13
click at [480, 192] on span "ZUM BESTSELLER" at bounding box center [516, 189] width 83 height 13
click at [92, 203] on input "#" at bounding box center [69, 200] width 115 height 15
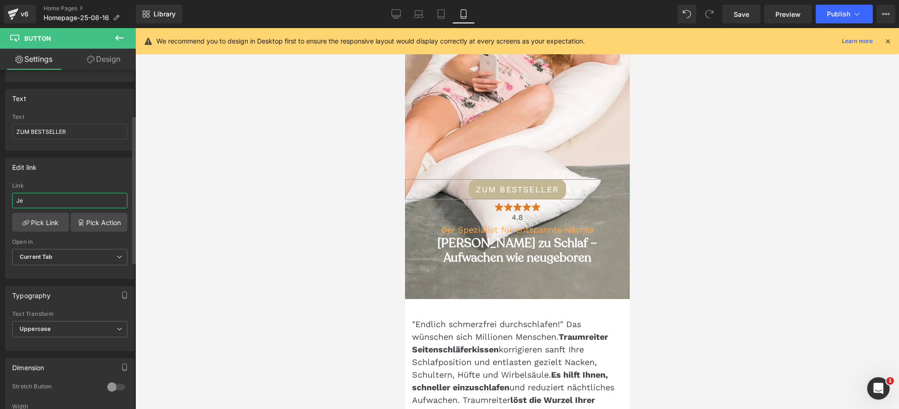
type input "J"
click at [45, 224] on link "Pick Link" at bounding box center [40, 222] width 57 height 19
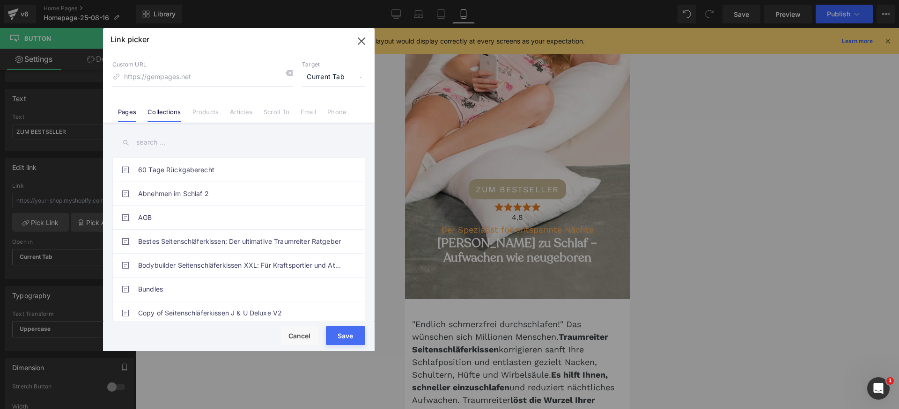
click at [167, 112] on link "Collections" at bounding box center [163, 115] width 33 height 14
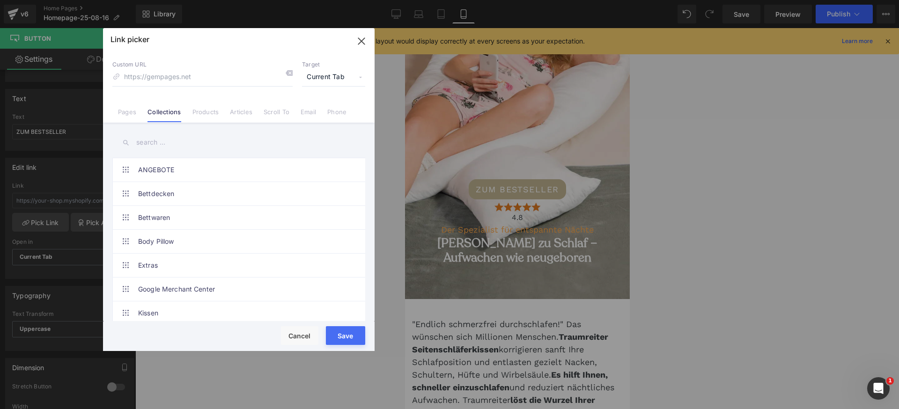
click at [172, 141] on input "text" at bounding box center [238, 142] width 253 height 21
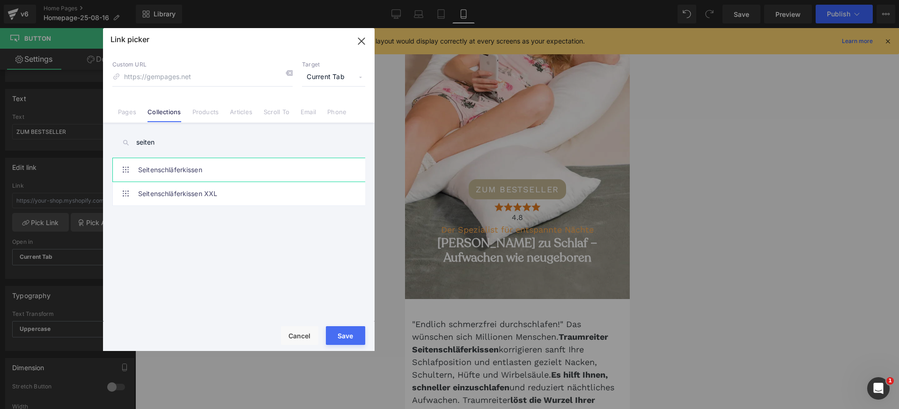
type input "seiten"
click at [185, 169] on link "Seitenschläferkissen" at bounding box center [241, 169] width 206 height 23
click at [342, 340] on button "Save" at bounding box center [345, 335] width 39 height 19
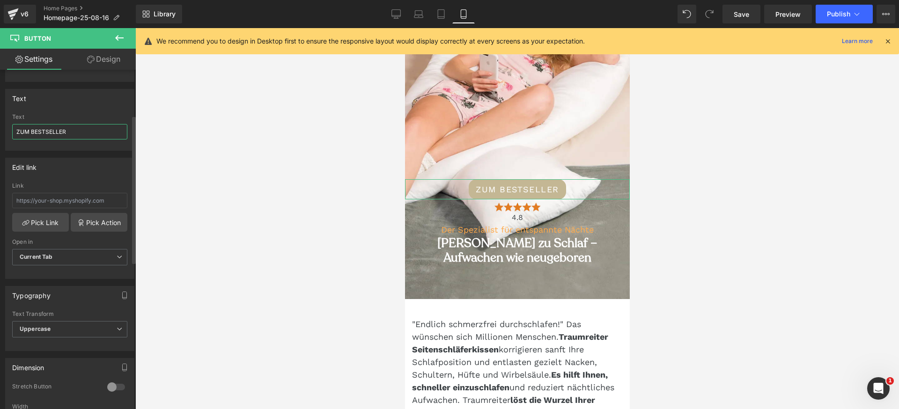
click at [38, 133] on input "ZUM BESTSELLER" at bounding box center [69, 131] width 115 height 15
type input "JETZT EINKAUFEN"
click at [836, 16] on span "Publish" at bounding box center [838, 13] width 23 height 7
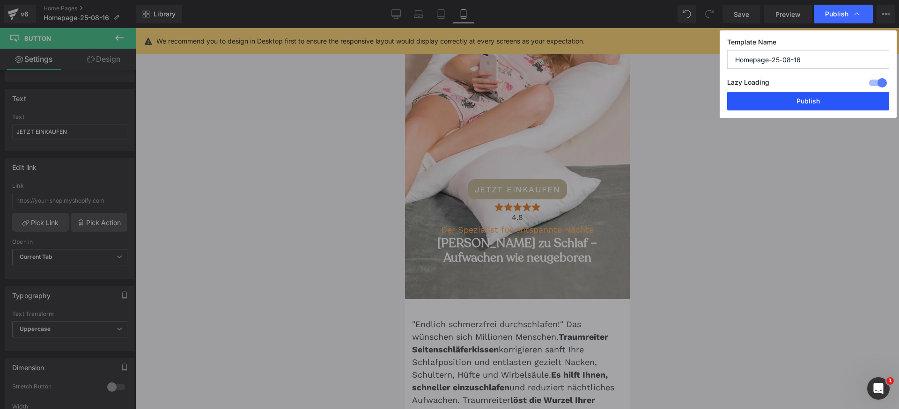
click at [799, 95] on button "Publish" at bounding box center [808, 101] width 162 height 19
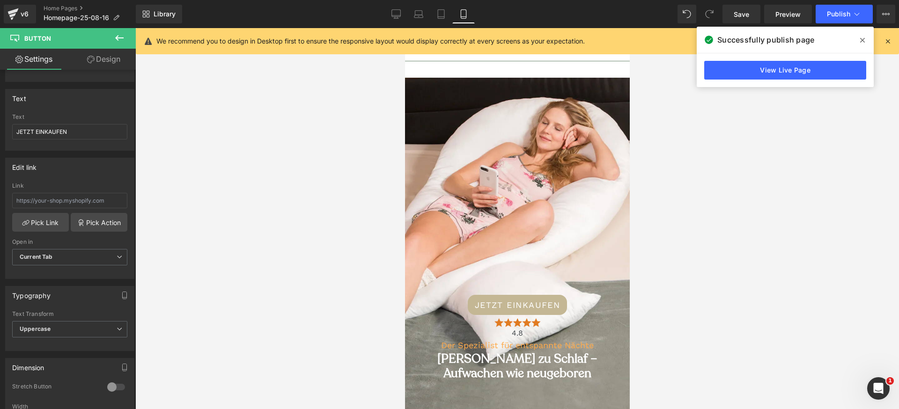
scroll to position [0, 0]
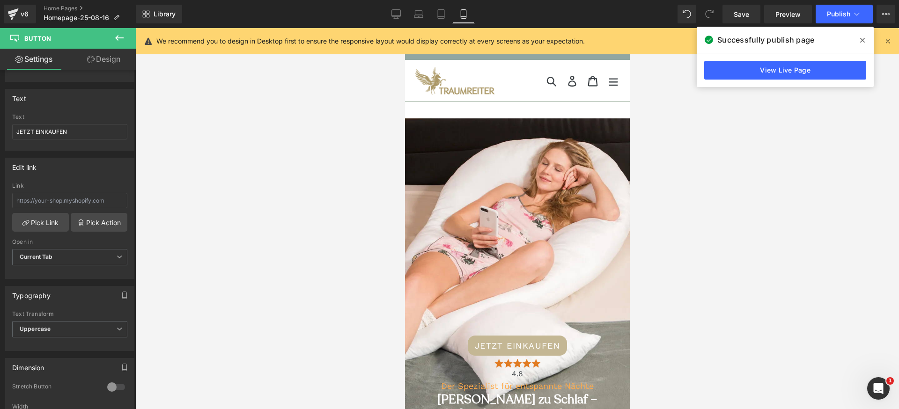
click at [826, 148] on div at bounding box center [517, 218] width 764 height 381
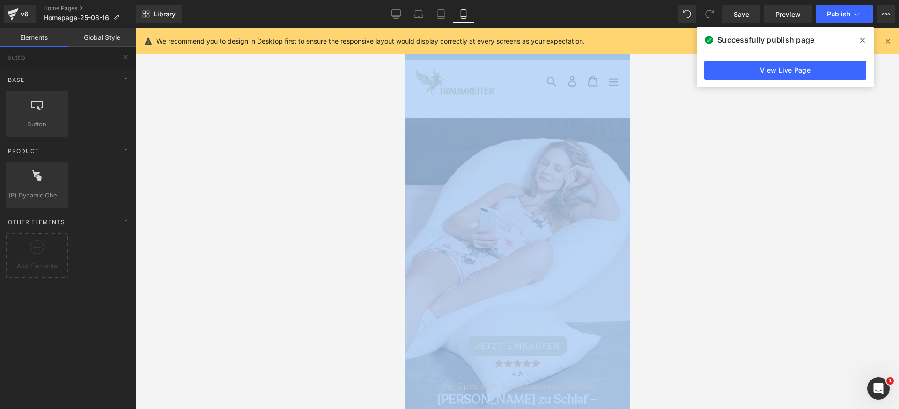
click at [826, 148] on div at bounding box center [517, 218] width 764 height 381
click at [825, 145] on div at bounding box center [517, 218] width 764 height 381
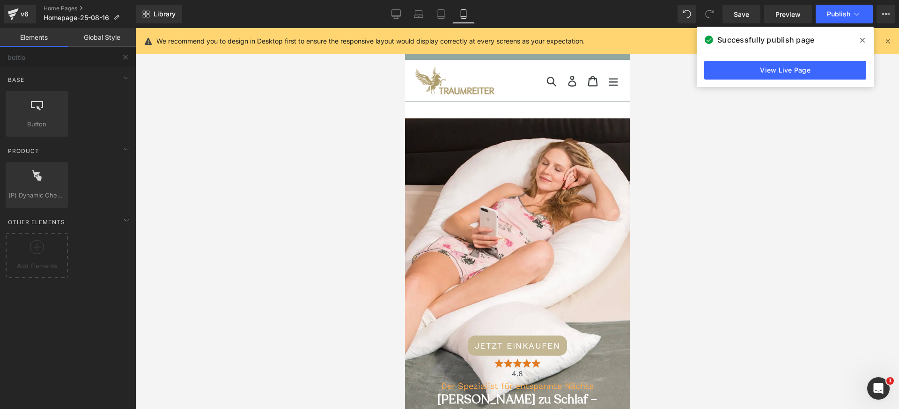
click at [812, 128] on div at bounding box center [517, 218] width 764 height 381
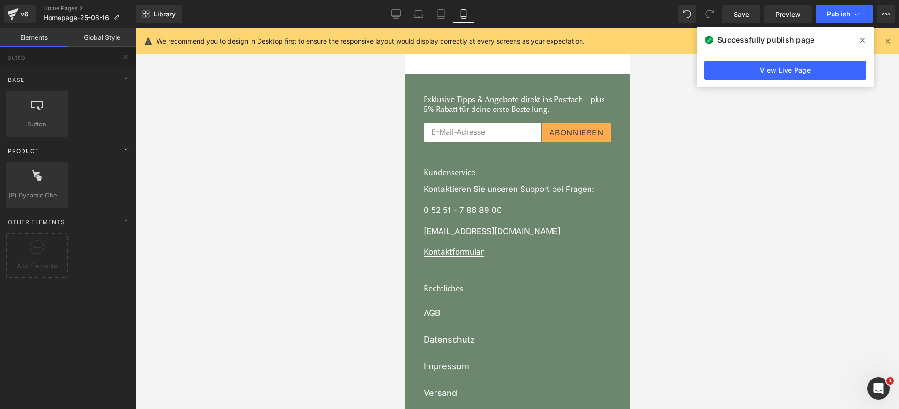
scroll to position [6202, 0]
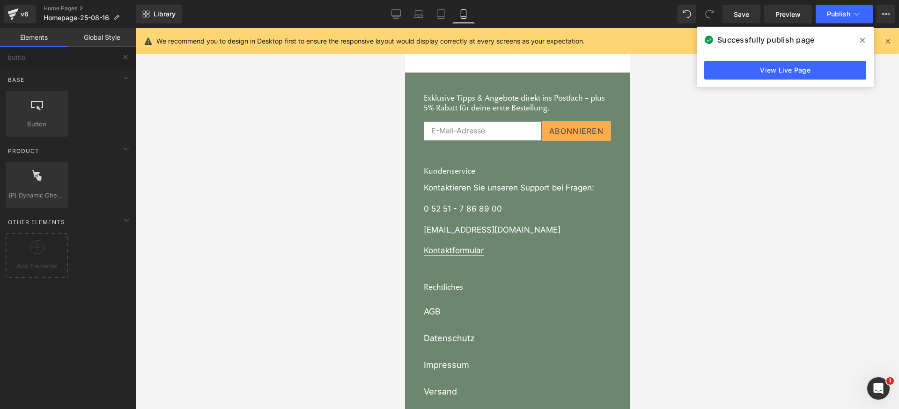
click at [505, 88] on footer "Exklusive Tipps & Angebote direkt ins Postfach – plus 5% Rabatt für deine erste…" at bounding box center [517, 360] width 225 height 575
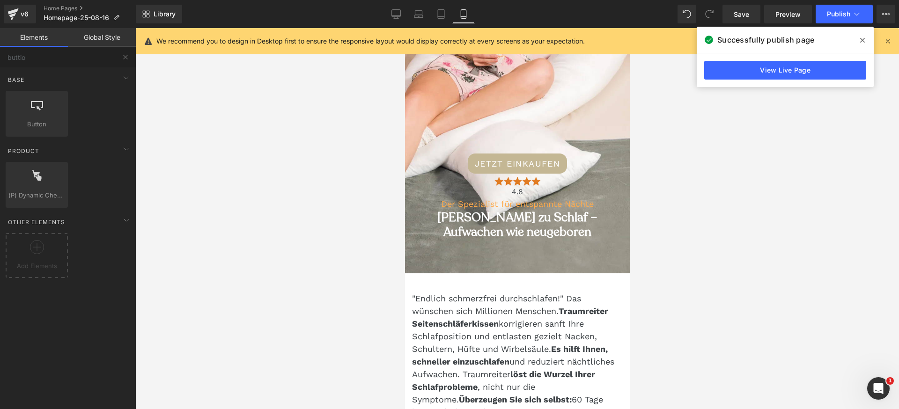
scroll to position [0, 0]
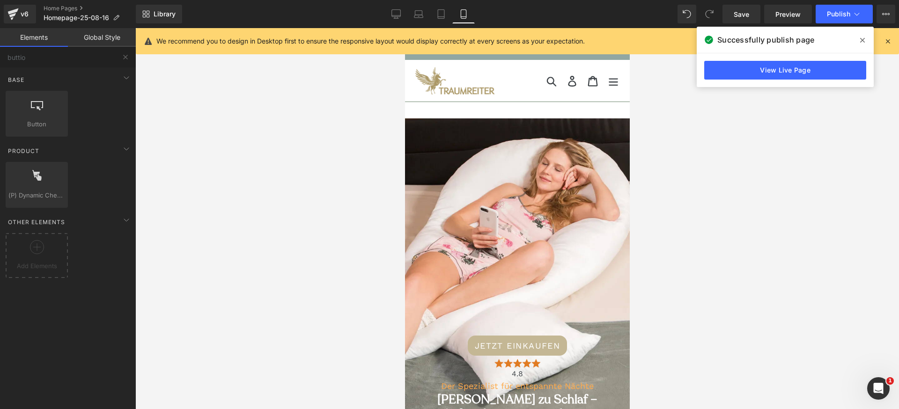
click at [888, 42] on icon at bounding box center [888, 41] width 8 height 8
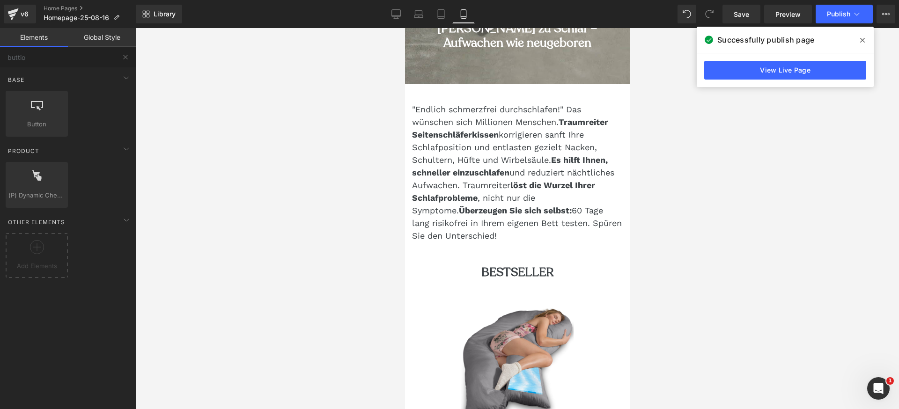
scroll to position [368, 0]
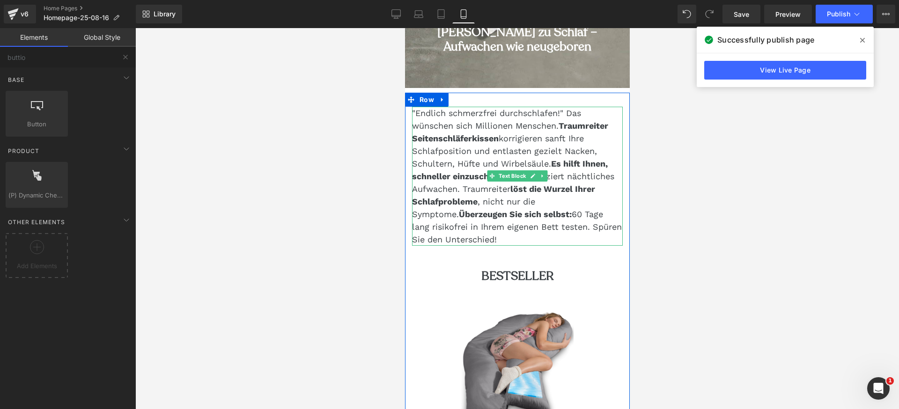
click at [447, 138] on strong "Traumreiter Seitenschläferkissen" at bounding box center [510, 132] width 196 height 22
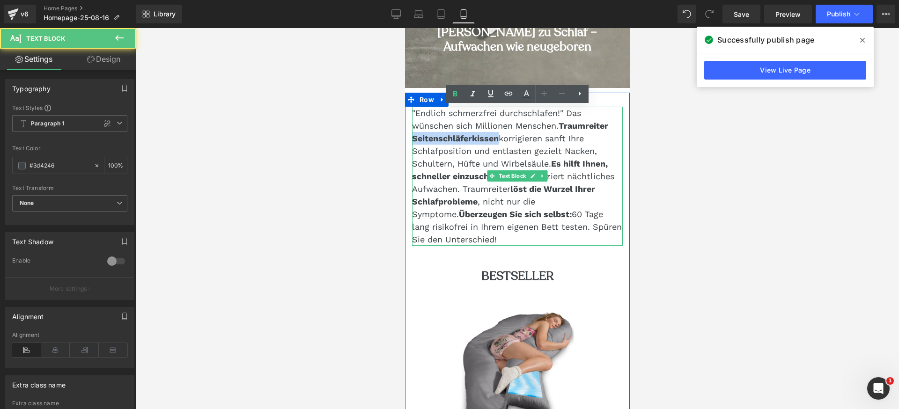
click at [447, 138] on strong "Traumreiter Seitenschläferkissen" at bounding box center [510, 132] width 196 height 22
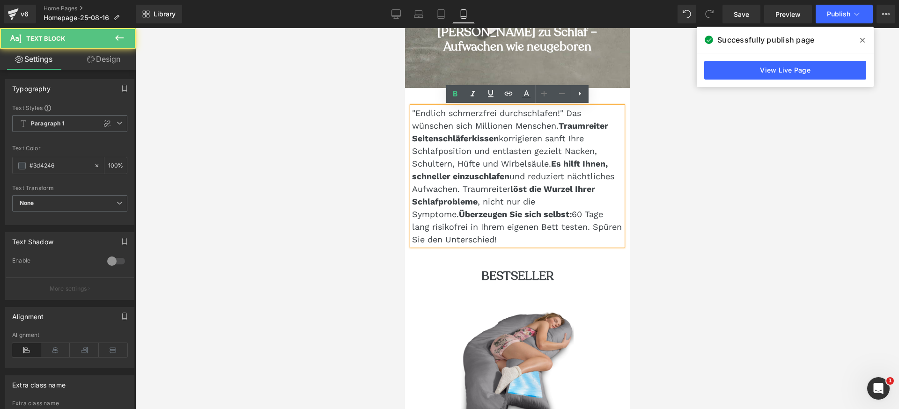
click at [564, 126] on strong "Traumreiter Seitenschläferkissen" at bounding box center [510, 132] width 196 height 22
click at [562, 125] on strong "Traumreiter Seitenschläferkissen" at bounding box center [510, 132] width 196 height 22
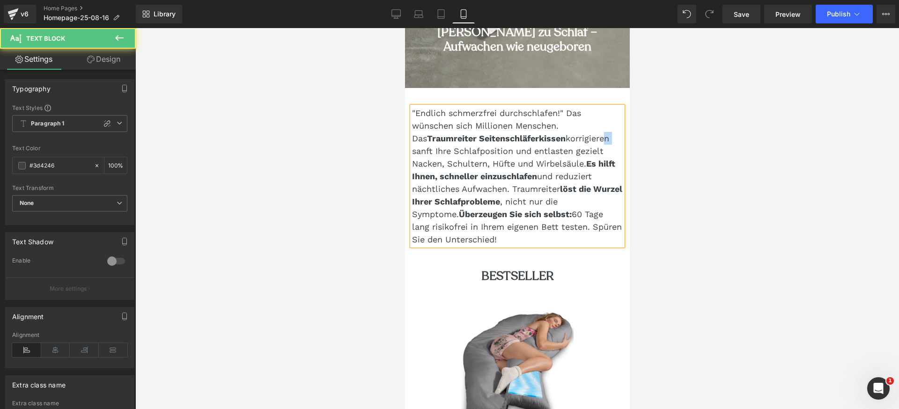
drag, startPoint x: 607, startPoint y: 138, endPoint x: 616, endPoint y: 138, distance: 8.9
click at [616, 138] on p ""Endlich schmerzfrei durchschlafen!" Das wünschen sich Millionen Menschen. Das …" at bounding box center [517, 176] width 211 height 139
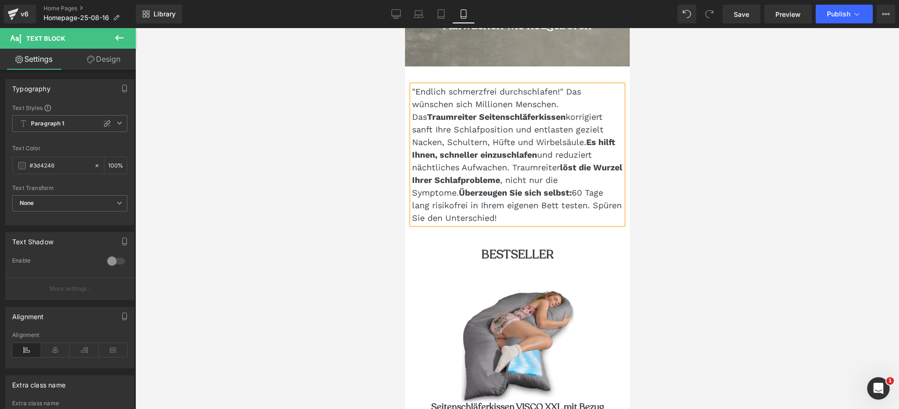
scroll to position [391, 0]
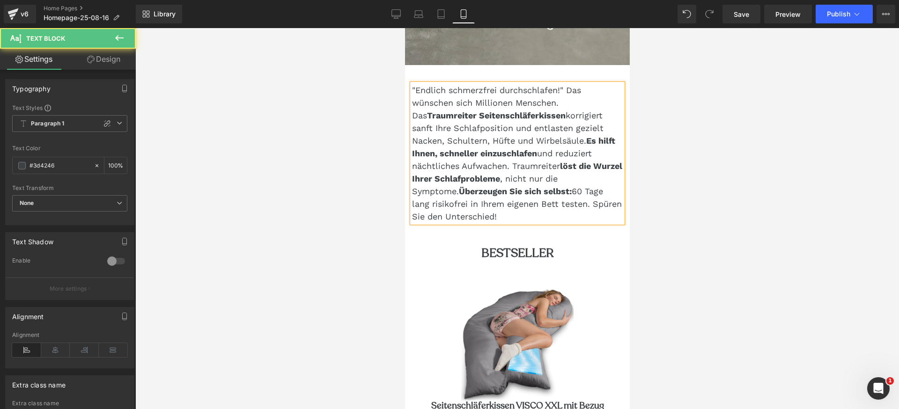
click at [462, 192] on strong "Überzeugen Sie sich selbst:" at bounding box center [514, 191] width 113 height 10
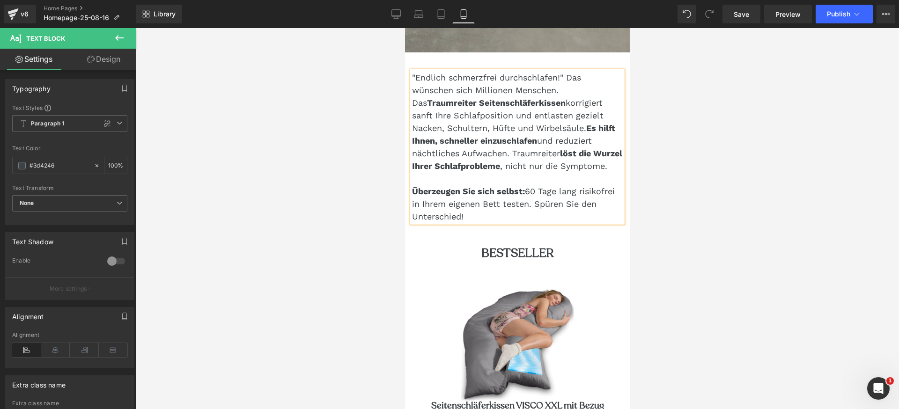
scroll to position [404, 0]
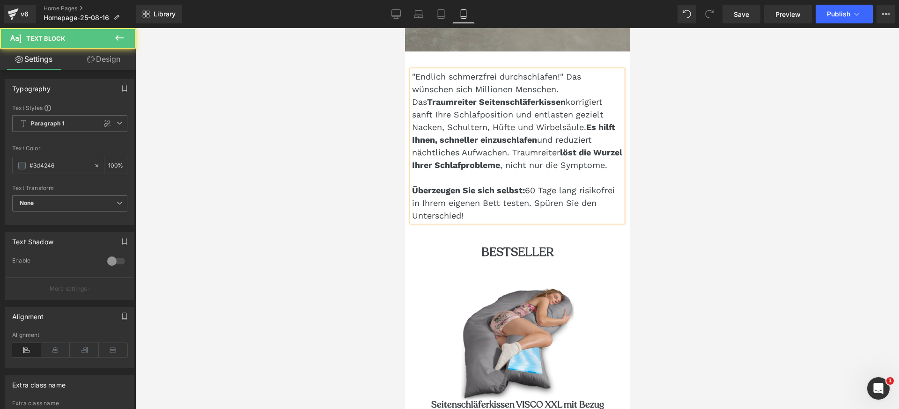
click at [583, 217] on span "Überzeugen Sie sich selbst: 60 Tage lang risikofrei in Ihrem eigenen Bett teste…" at bounding box center [513, 202] width 203 height 35
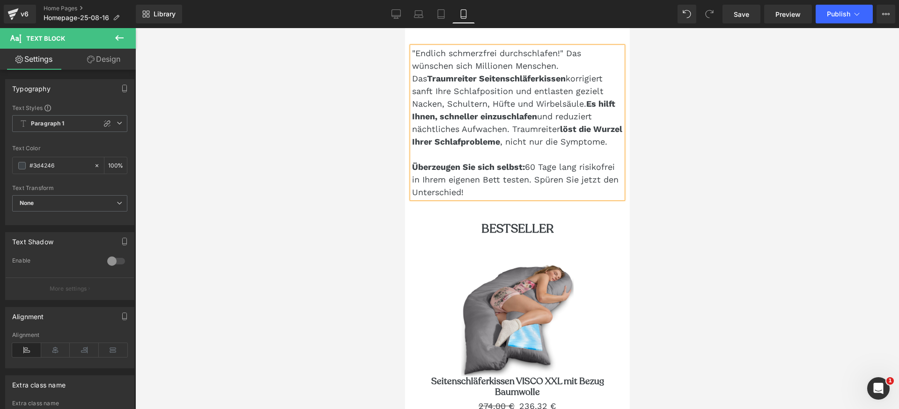
scroll to position [435, 0]
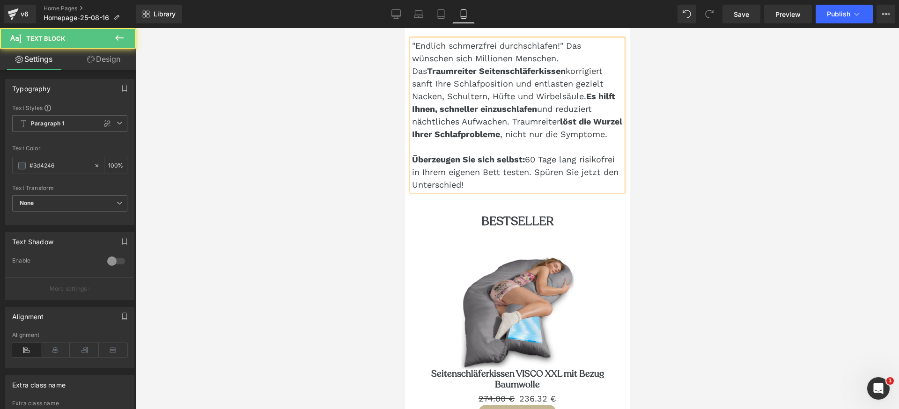
click at [465, 191] on p "Überzeugen Sie sich selbst: 60 Tage lang risikofrei in Ihrem eigenen Bett teste…" at bounding box center [517, 172] width 211 height 38
click at [567, 186] on span "Überzeugen Sie sich selbst: 60 Tage lang risikofrei in Ihrem eigenen Bett teste…" at bounding box center [515, 172] width 206 height 35
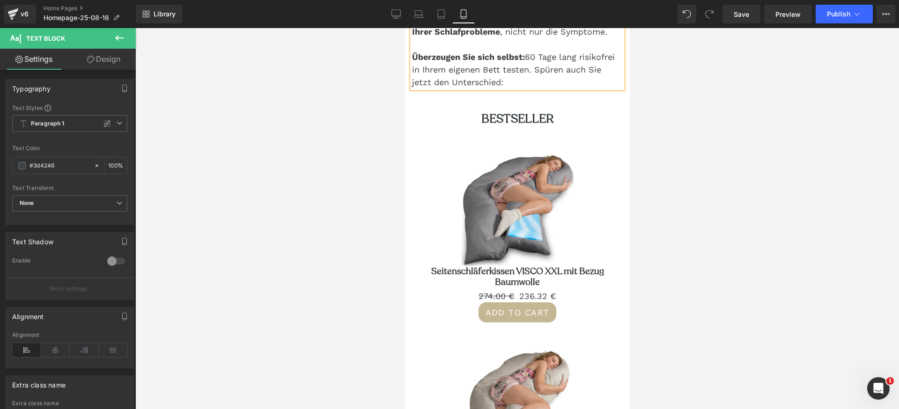
scroll to position [556, 0]
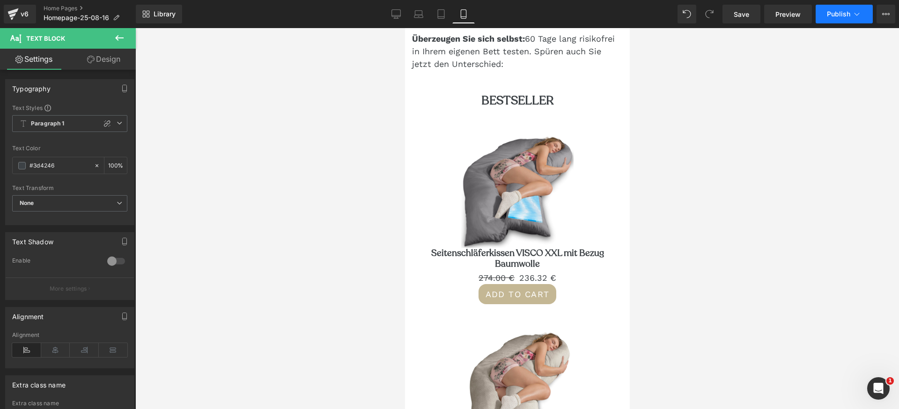
click at [843, 16] on span "Publish" at bounding box center [838, 13] width 23 height 7
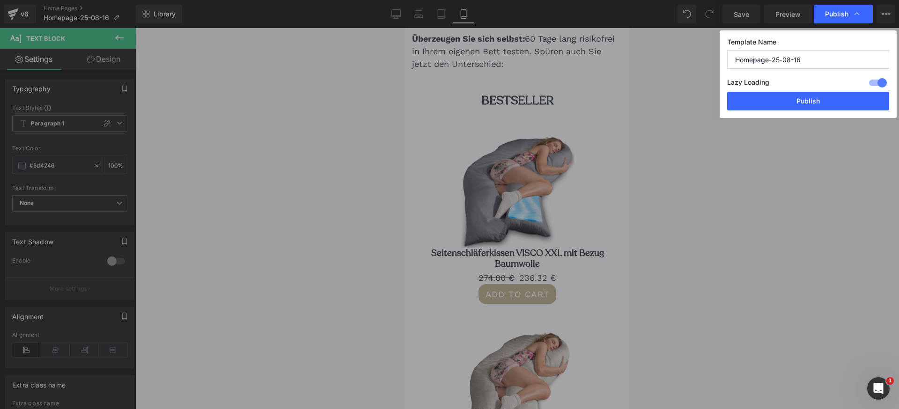
click at [804, 104] on button "Publish" at bounding box center [808, 101] width 162 height 19
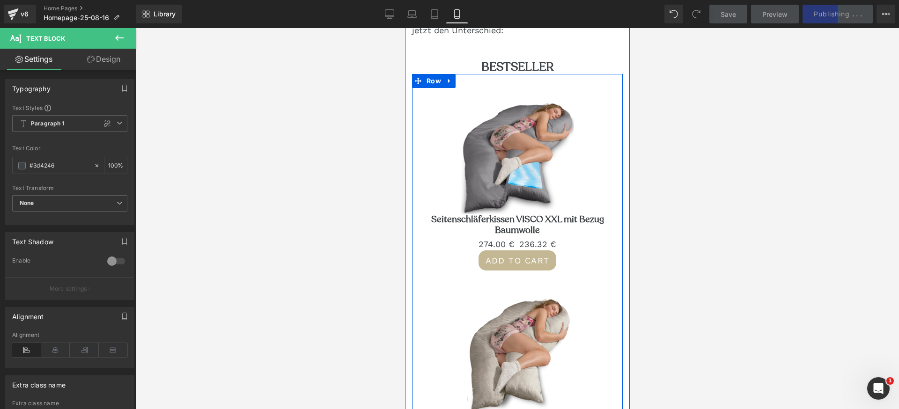
scroll to position [589, 0]
click at [524, 179] on img at bounding box center [517, 159] width 112 height 112
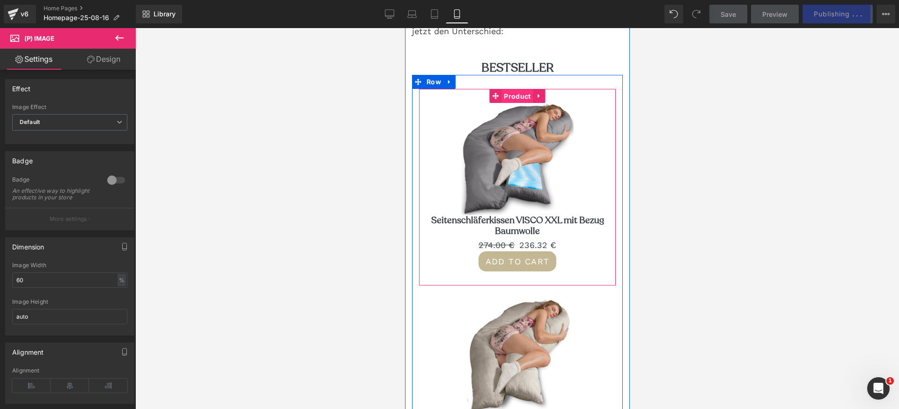
click at [519, 103] on span "Product" at bounding box center [516, 96] width 31 height 14
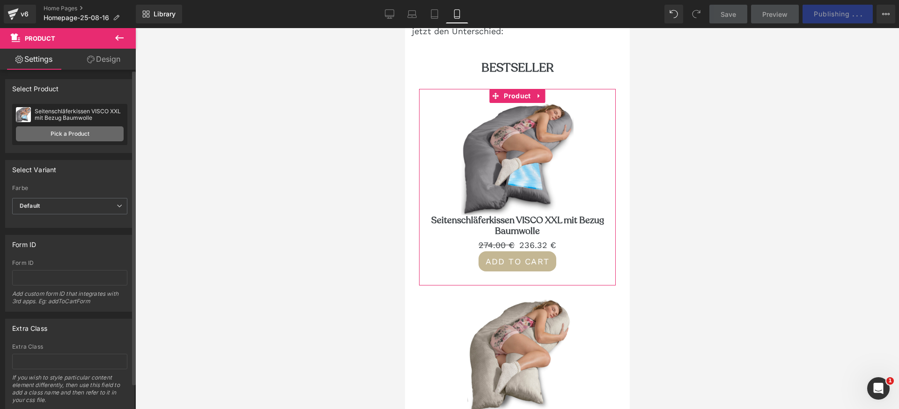
click at [81, 134] on link "Pick a Product" at bounding box center [70, 133] width 108 height 15
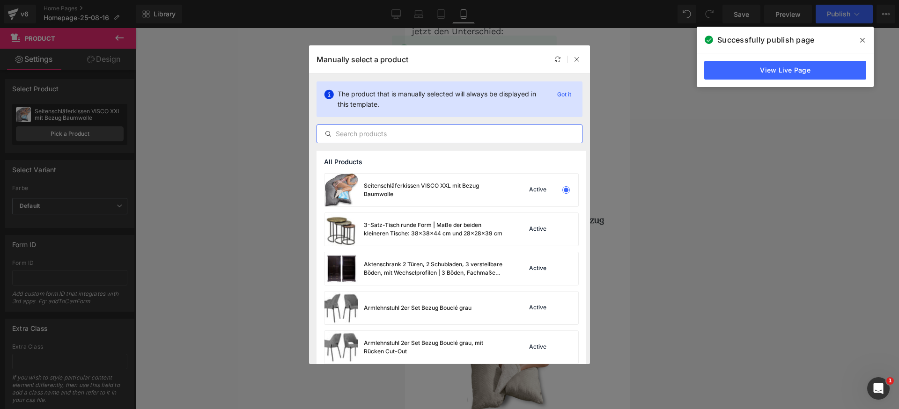
click at [405, 133] on input "text" at bounding box center [449, 133] width 265 height 11
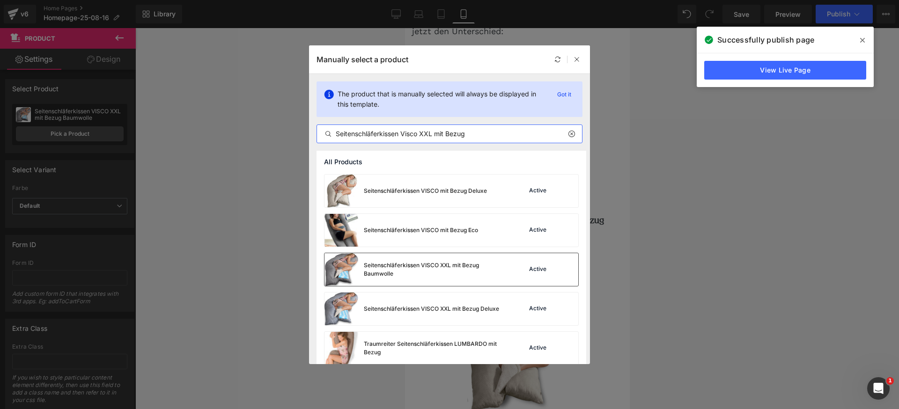
scroll to position [431, 0]
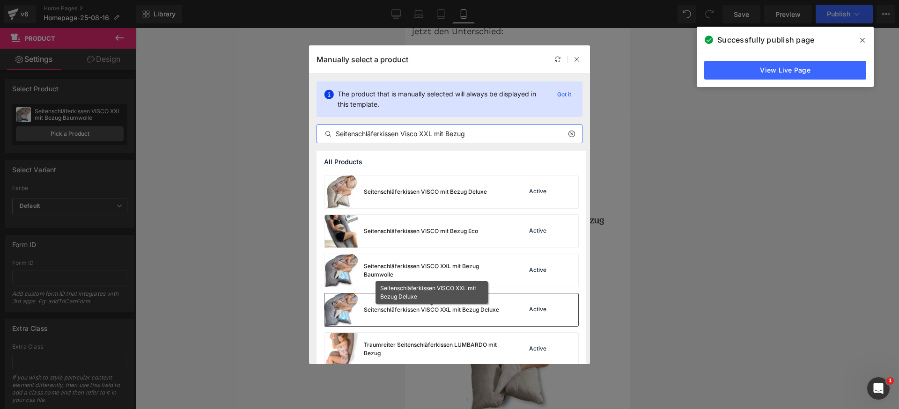
type input "Seitenschläferkissen Visco XXL mit Bezug"
click at [458, 310] on div "Seitenschläferkissen VISCO XXL mit Bezug Deluxe" at bounding box center [431, 310] width 135 height 8
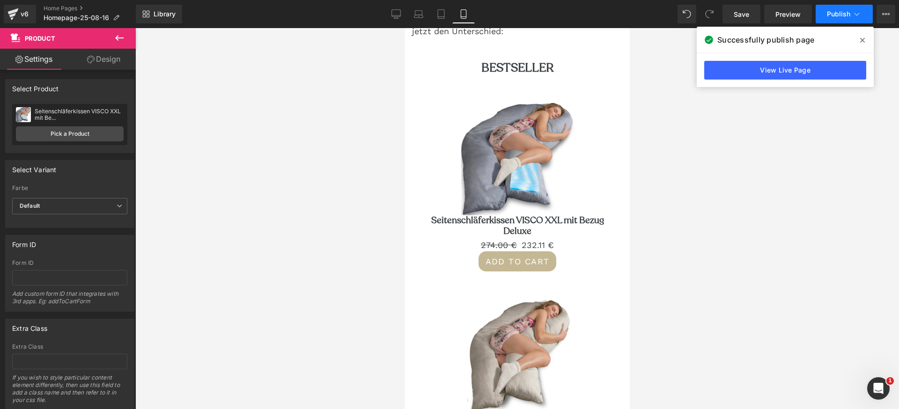
click at [843, 16] on span "Publish" at bounding box center [838, 13] width 23 height 7
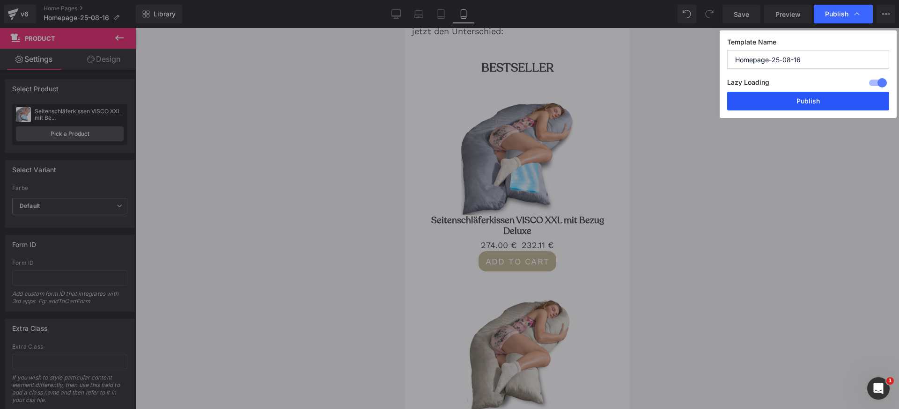
click at [797, 103] on button "Publish" at bounding box center [808, 101] width 162 height 19
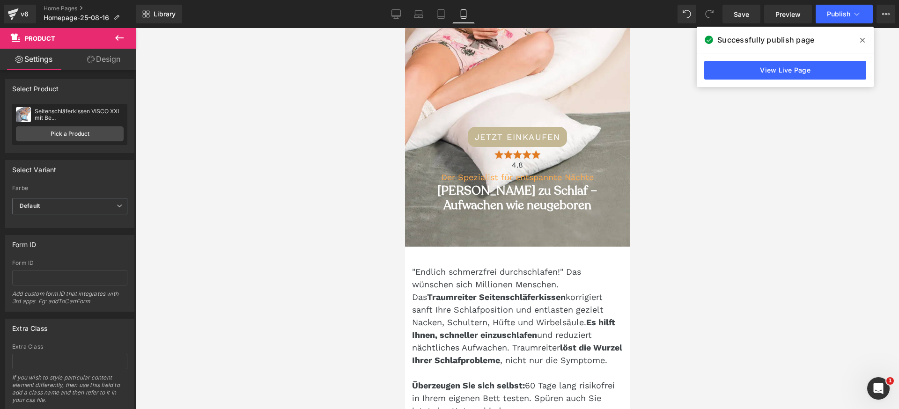
scroll to position [208, 0]
click at [118, 38] on icon at bounding box center [119, 38] width 8 height 6
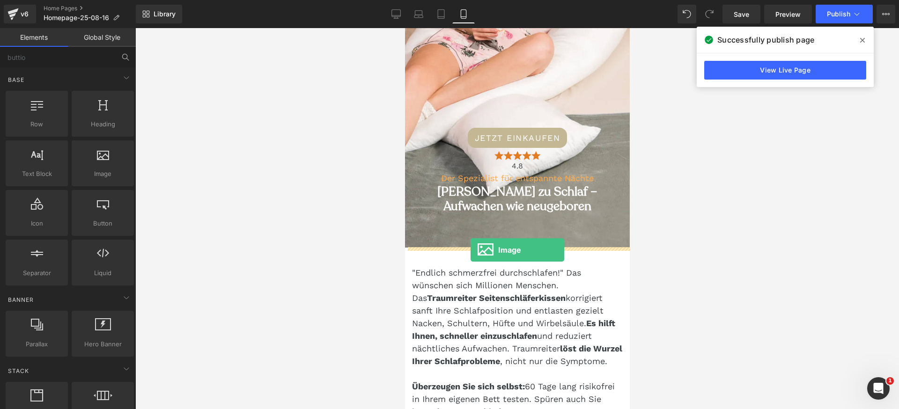
drag, startPoint x: 506, startPoint y: 196, endPoint x: 470, endPoint y: 250, distance: 64.5
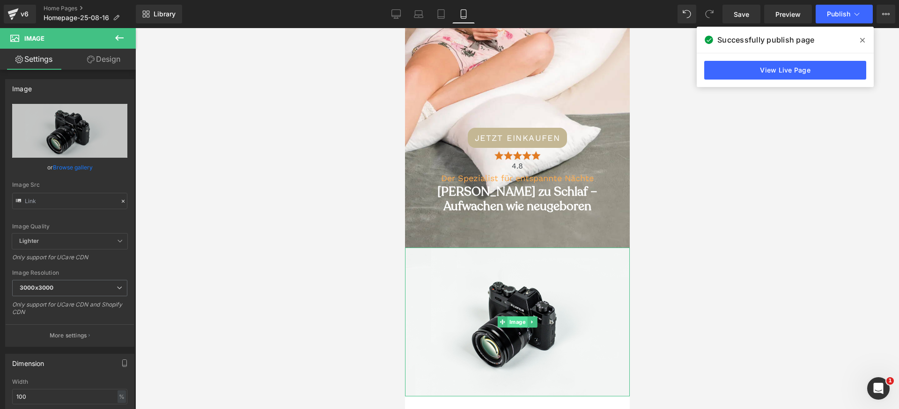
click at [519, 325] on span "Image" at bounding box center [517, 322] width 20 height 11
click at [71, 168] on link "Browse gallery" at bounding box center [73, 167] width 40 height 16
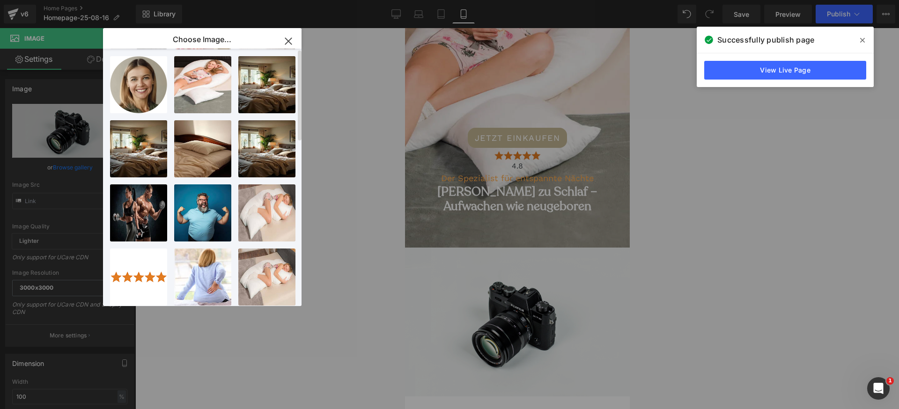
scroll to position [0, 0]
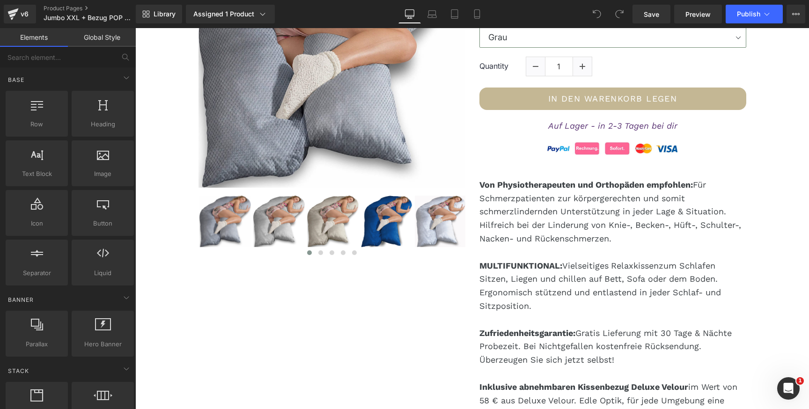
scroll to position [223, 0]
